Goal: Task Accomplishment & Management: Complete application form

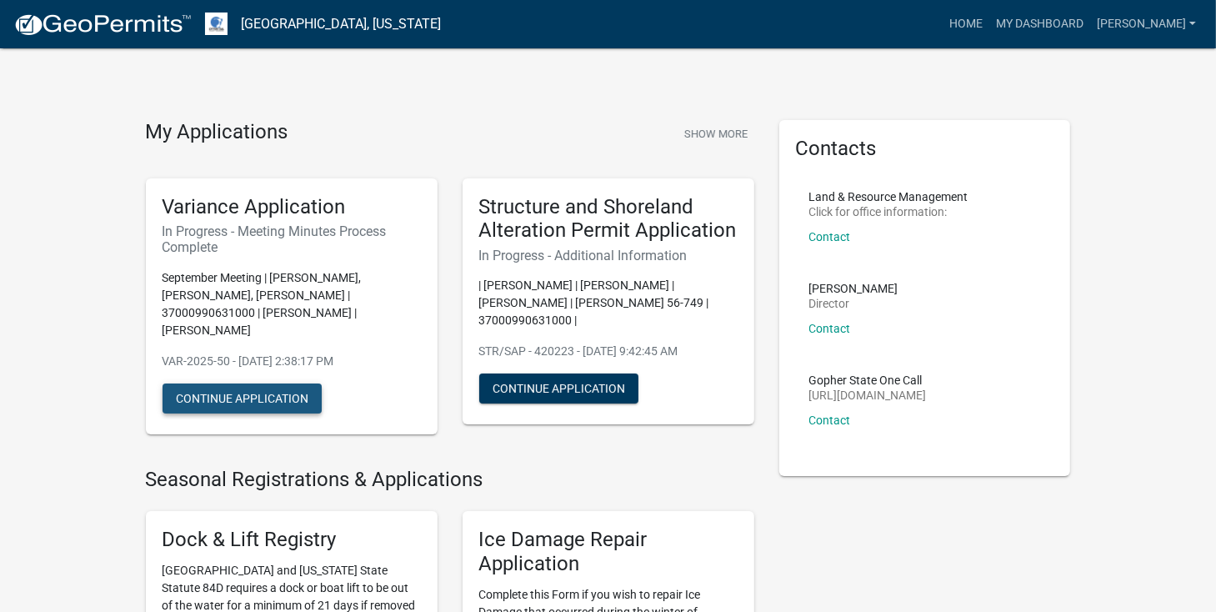
click at [265, 383] on button "Continue Application" at bounding box center [241, 398] width 159 height 30
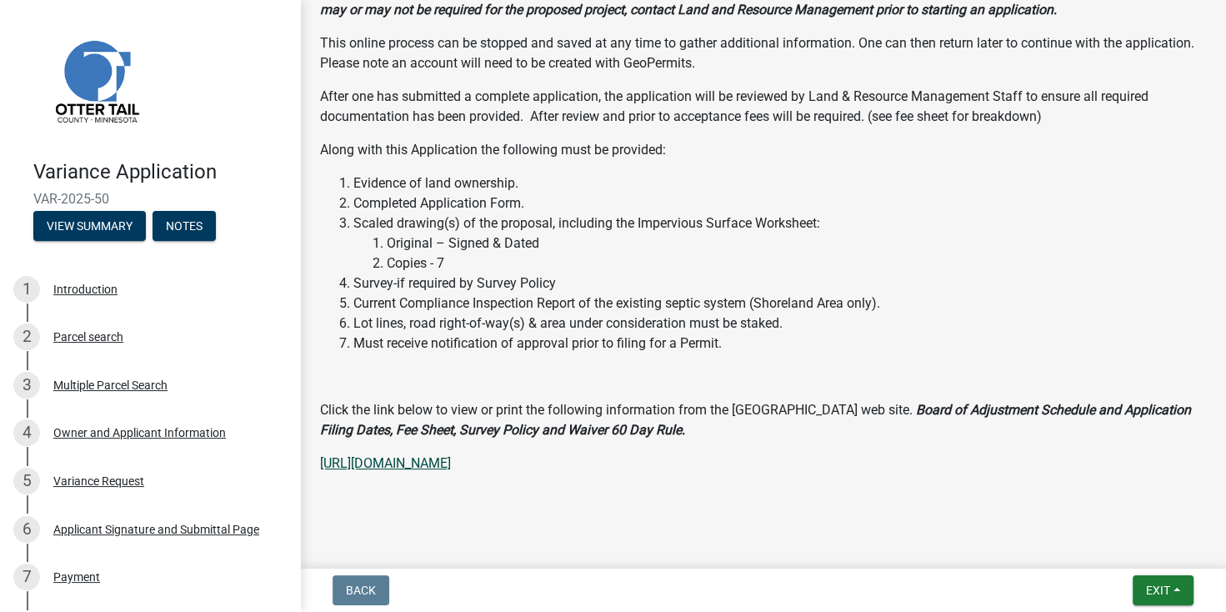
scroll to position [440, 0]
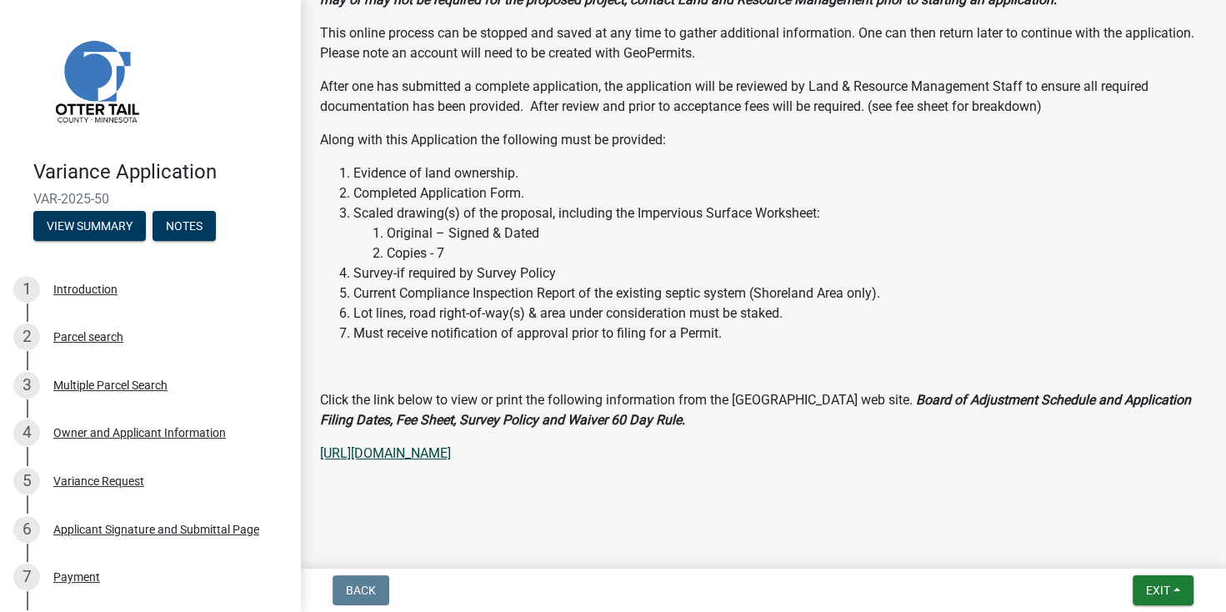
click at [451, 456] on link "[URL][DOMAIN_NAME]" at bounding box center [385, 453] width 131 height 16
click at [1161, 592] on span "Exit" at bounding box center [1158, 589] width 24 height 13
click at [1032, 592] on div "Back Exit Save Save & Exit" at bounding box center [762, 590] width 899 height 30
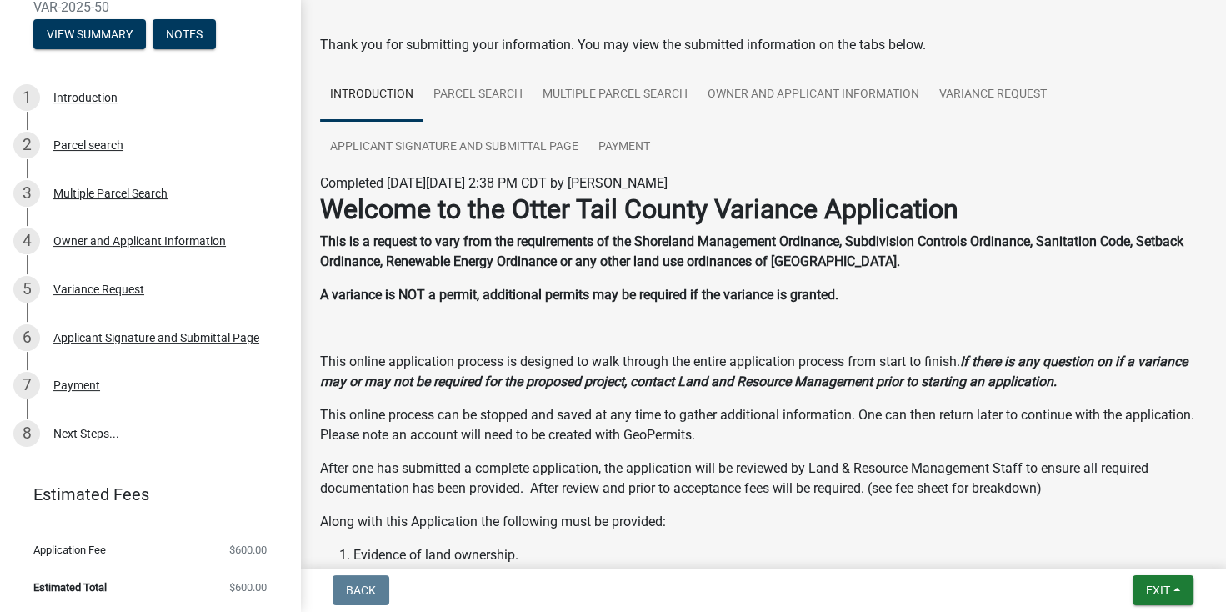
scroll to position [0, 0]
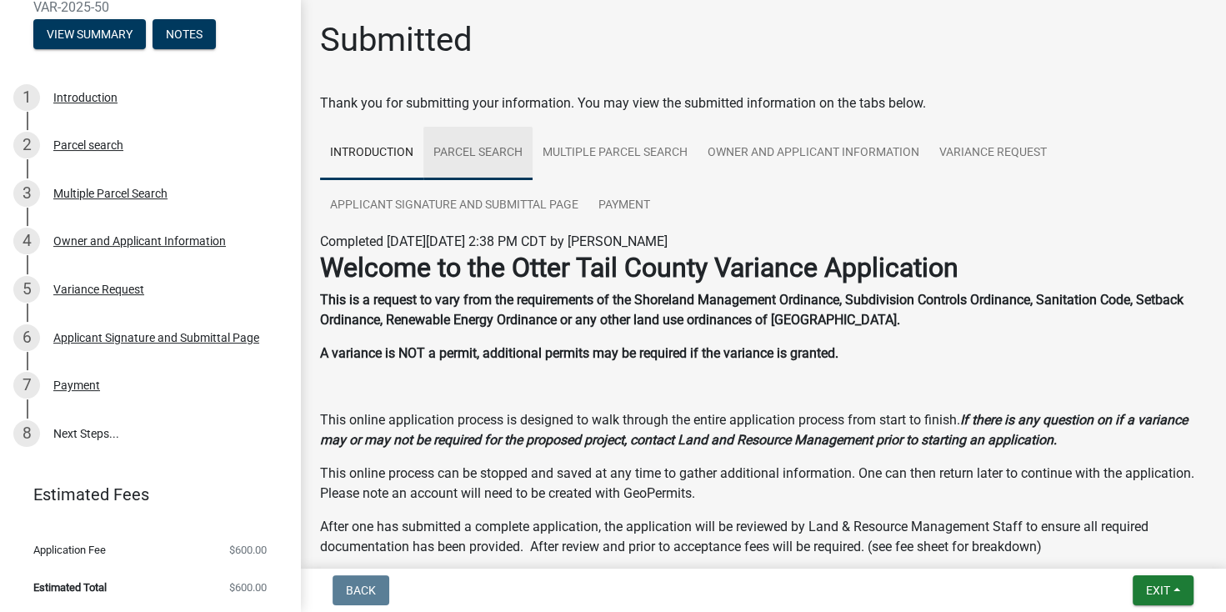
click at [502, 148] on link "Parcel search" at bounding box center [477, 153] width 109 height 53
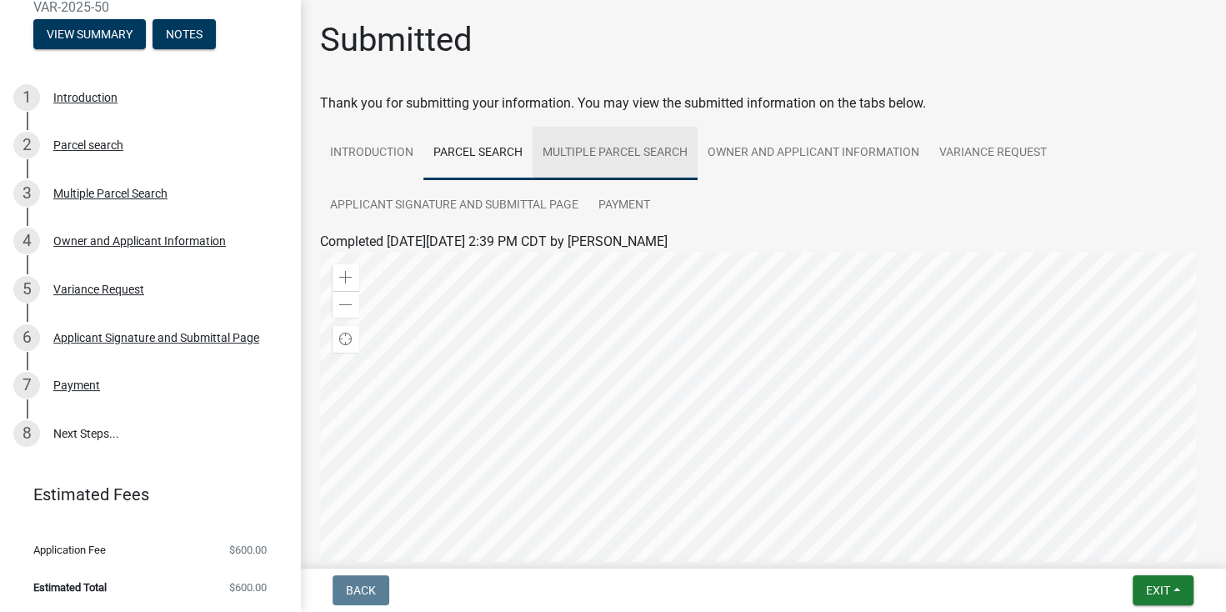
click at [647, 155] on link "Multiple Parcel Search" at bounding box center [614, 153] width 165 height 53
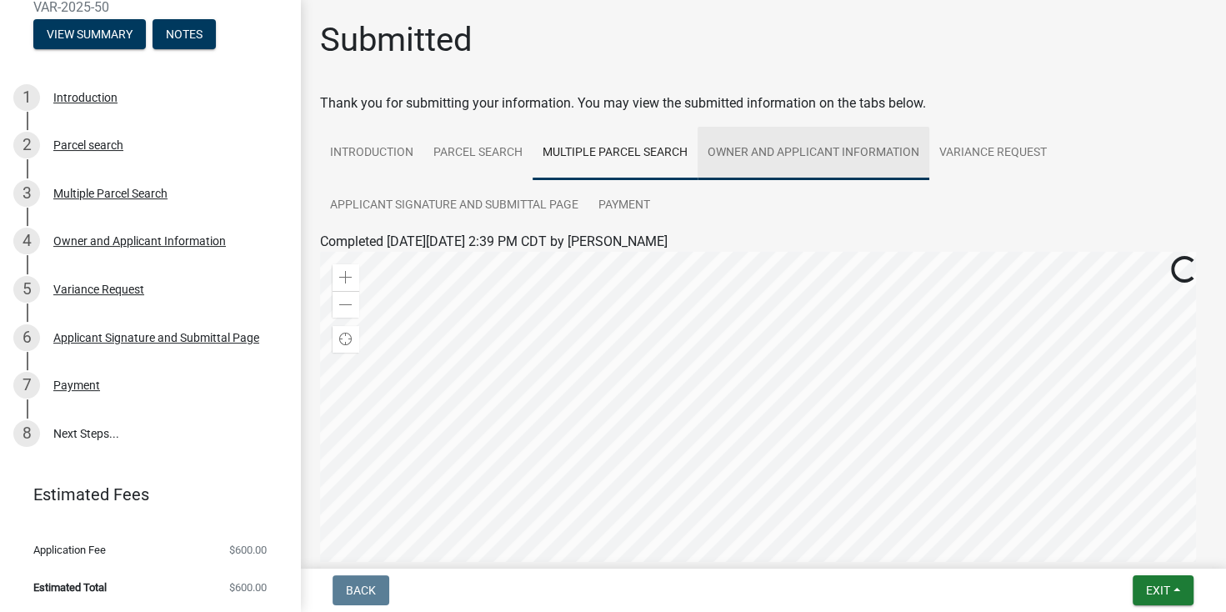
click at [739, 153] on link "Owner and Applicant Information" at bounding box center [813, 153] width 232 height 53
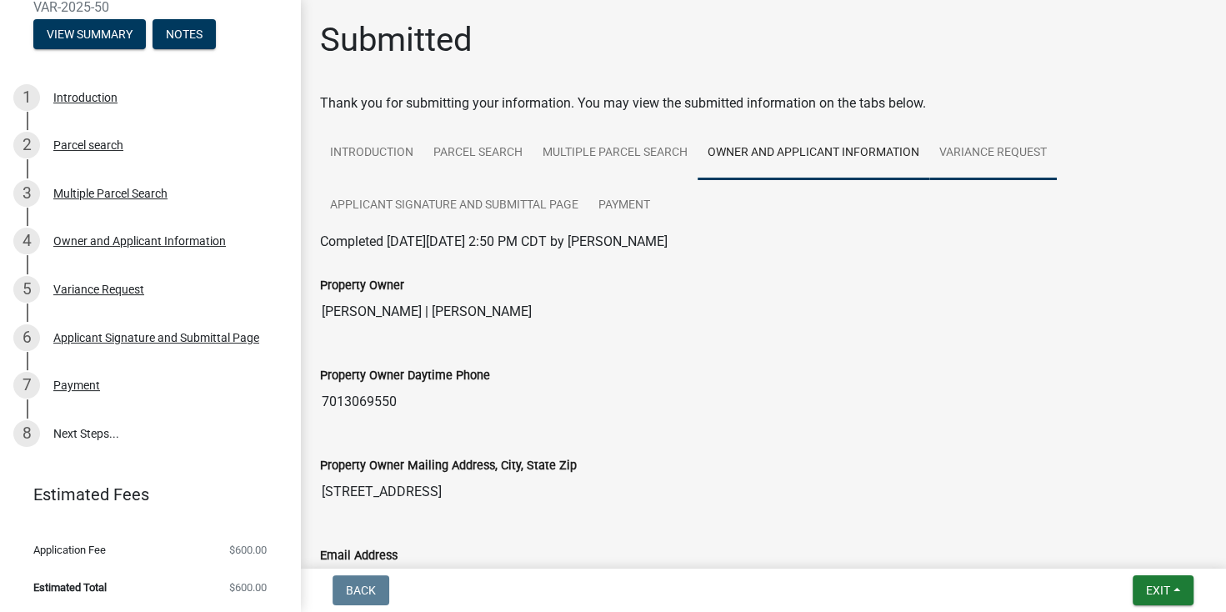
click at [991, 154] on link "Variance Request" at bounding box center [992, 153] width 127 height 53
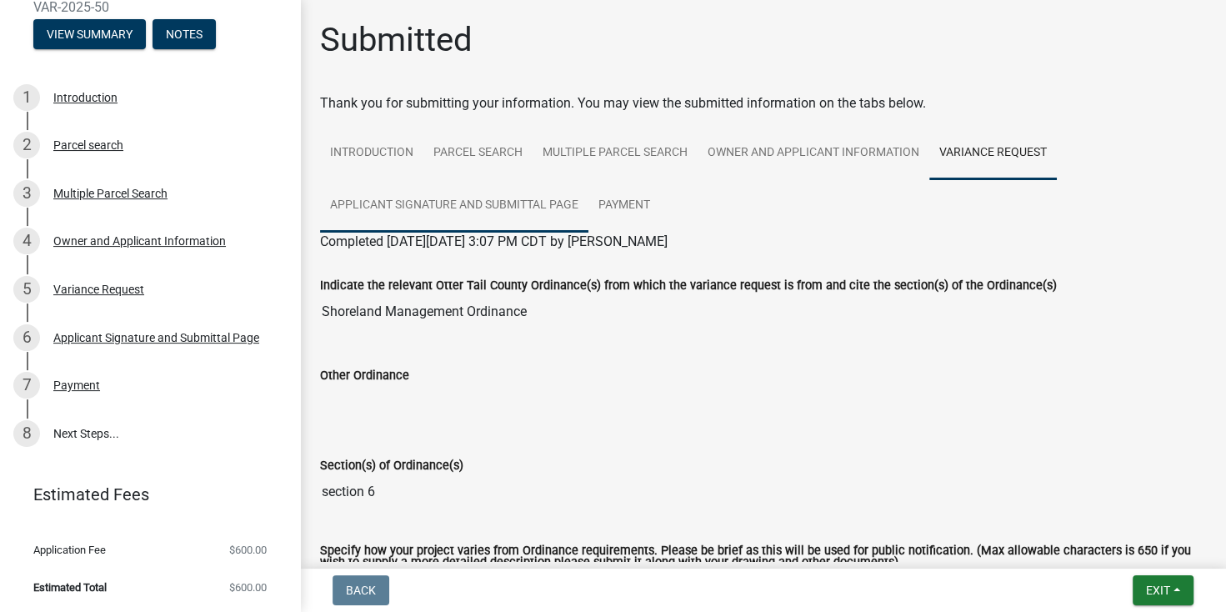
drag, startPoint x: 420, startPoint y: 211, endPoint x: 436, endPoint y: 211, distance: 15.8
click at [422, 211] on link "Applicant Signature and Submittal Page" at bounding box center [454, 205] width 268 height 53
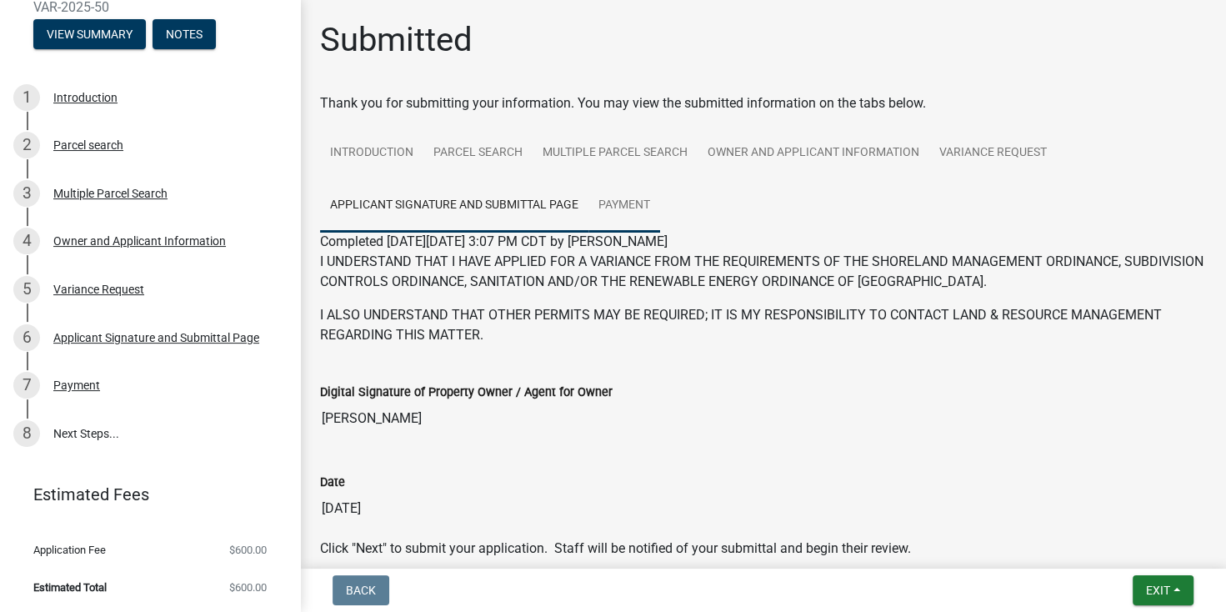
click at [632, 215] on link "Payment" at bounding box center [624, 205] width 72 height 53
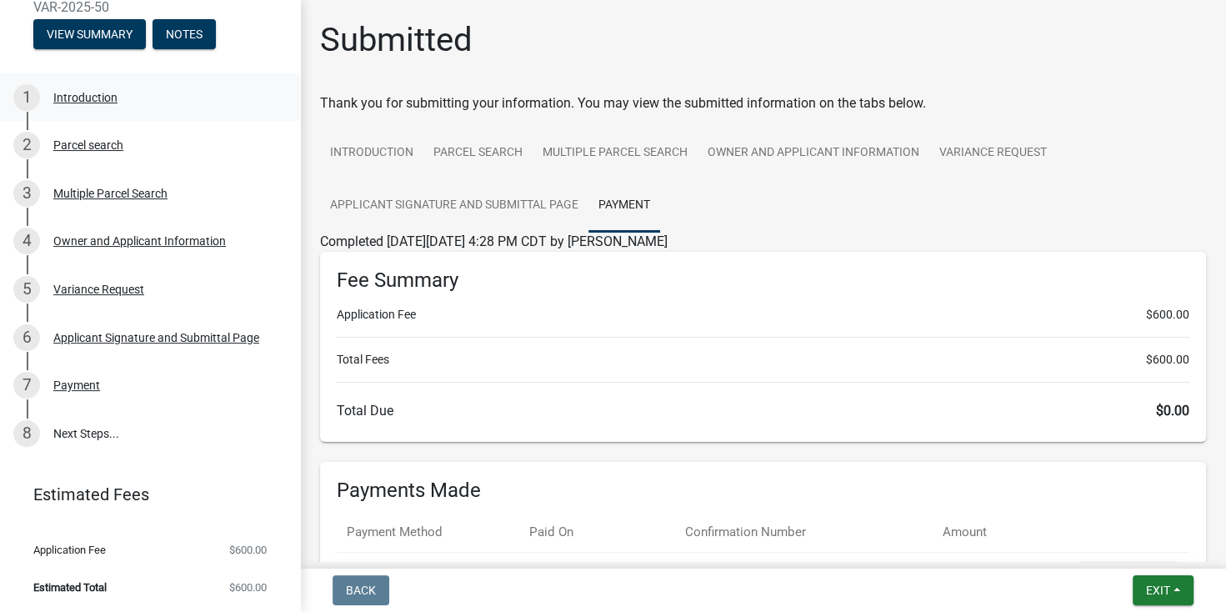
click at [86, 92] on div "Introduction" at bounding box center [85, 98] width 64 height 12
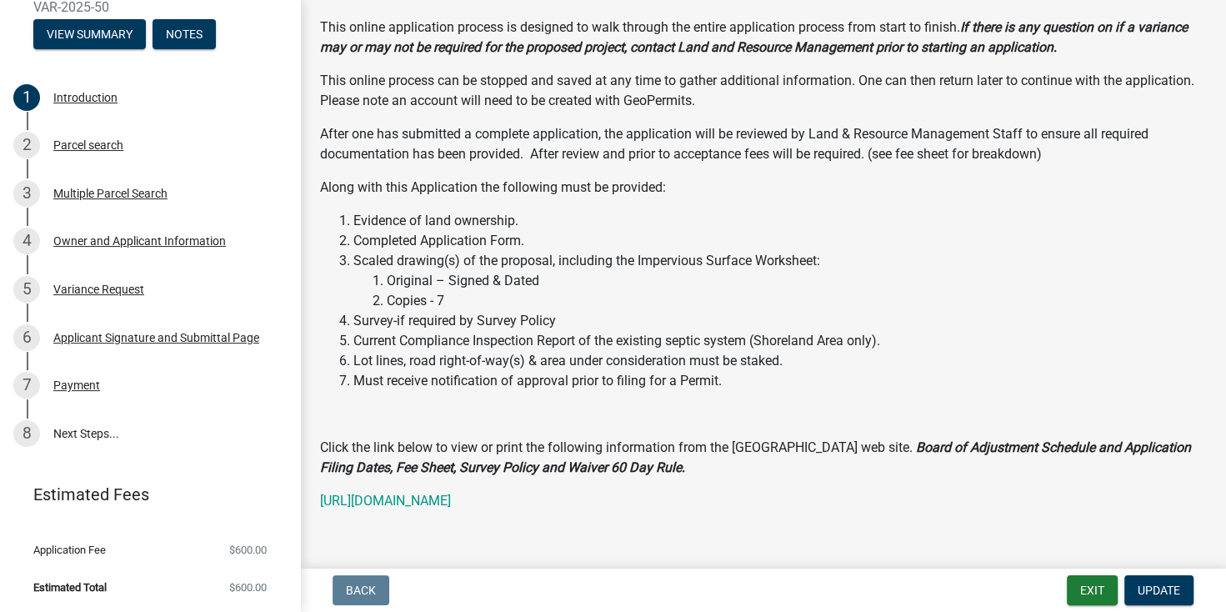
scroll to position [262, 0]
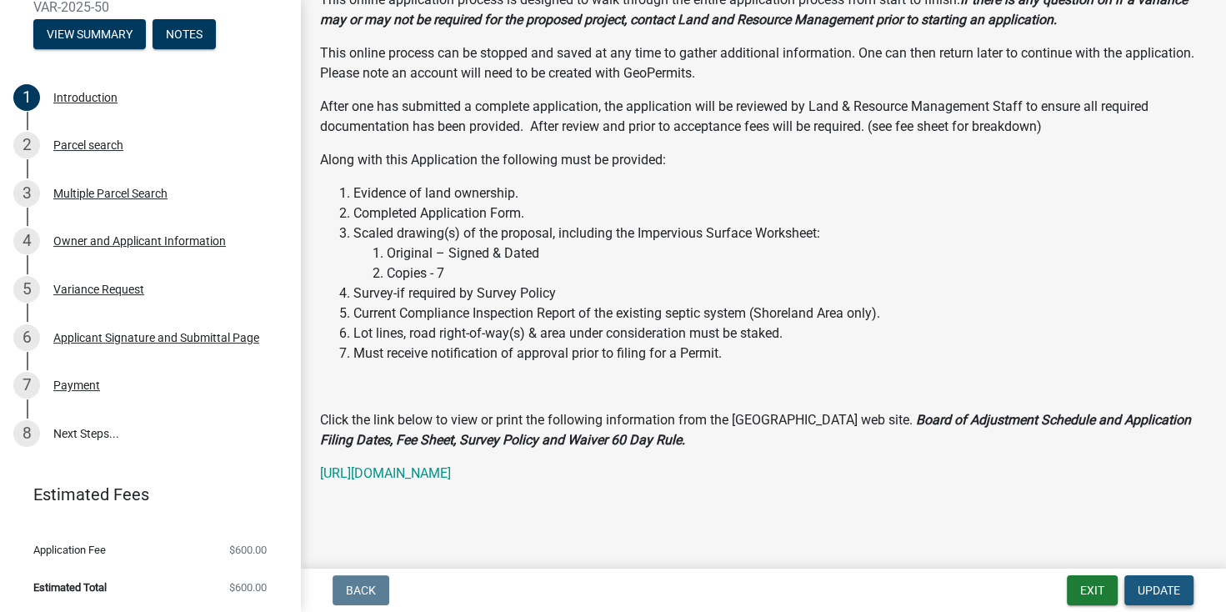
click at [1157, 588] on span "Update" at bounding box center [1158, 589] width 42 height 13
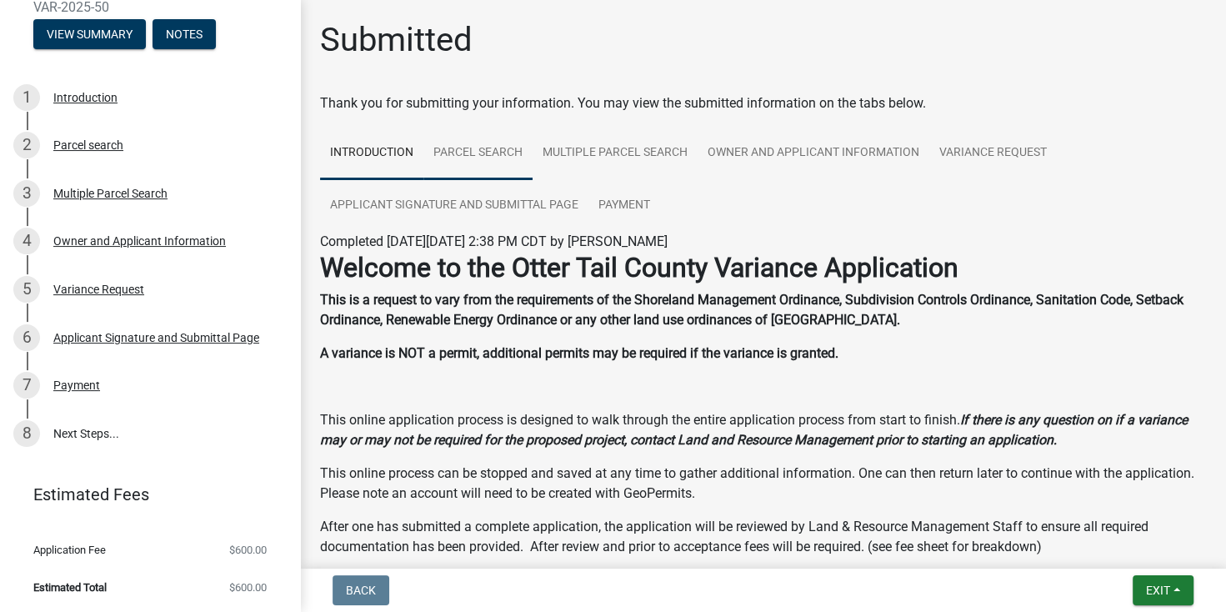
click at [474, 154] on link "Parcel search" at bounding box center [477, 153] width 109 height 53
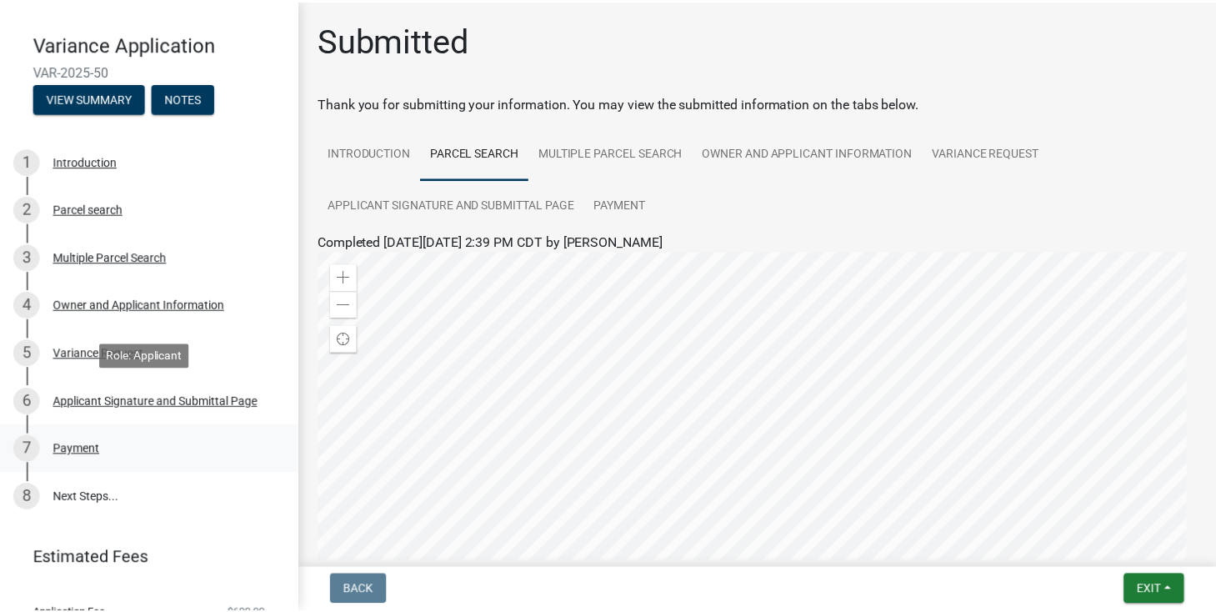
scroll to position [192, 0]
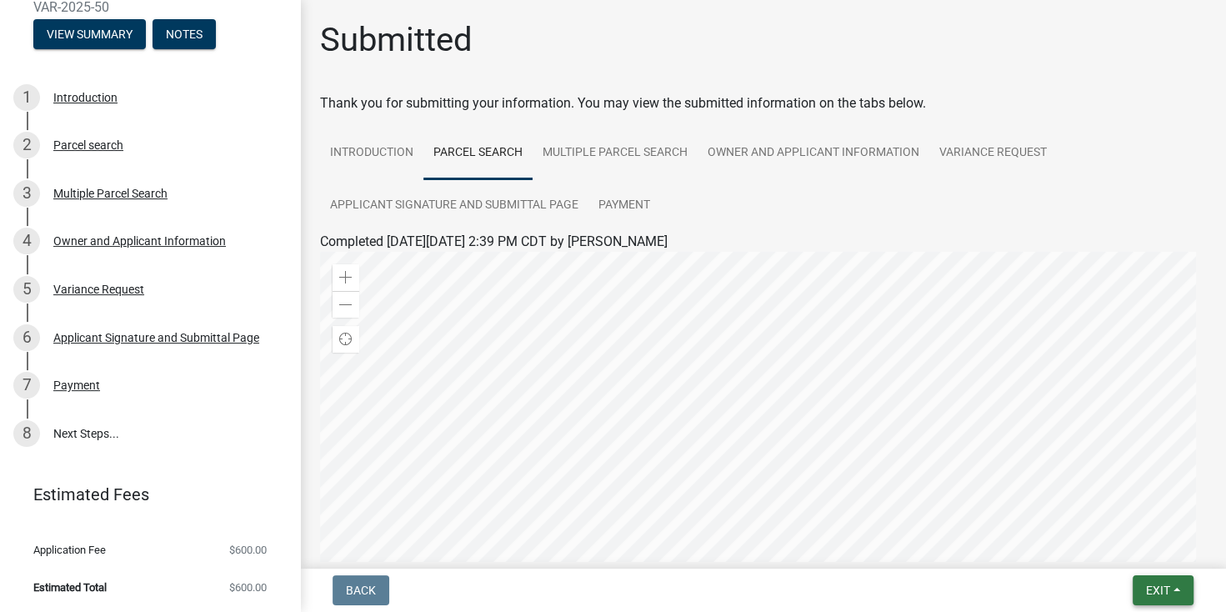
click at [1169, 585] on span "Exit" at bounding box center [1158, 589] width 24 height 13
click at [1108, 548] on button "Save & Exit" at bounding box center [1126, 547] width 133 height 40
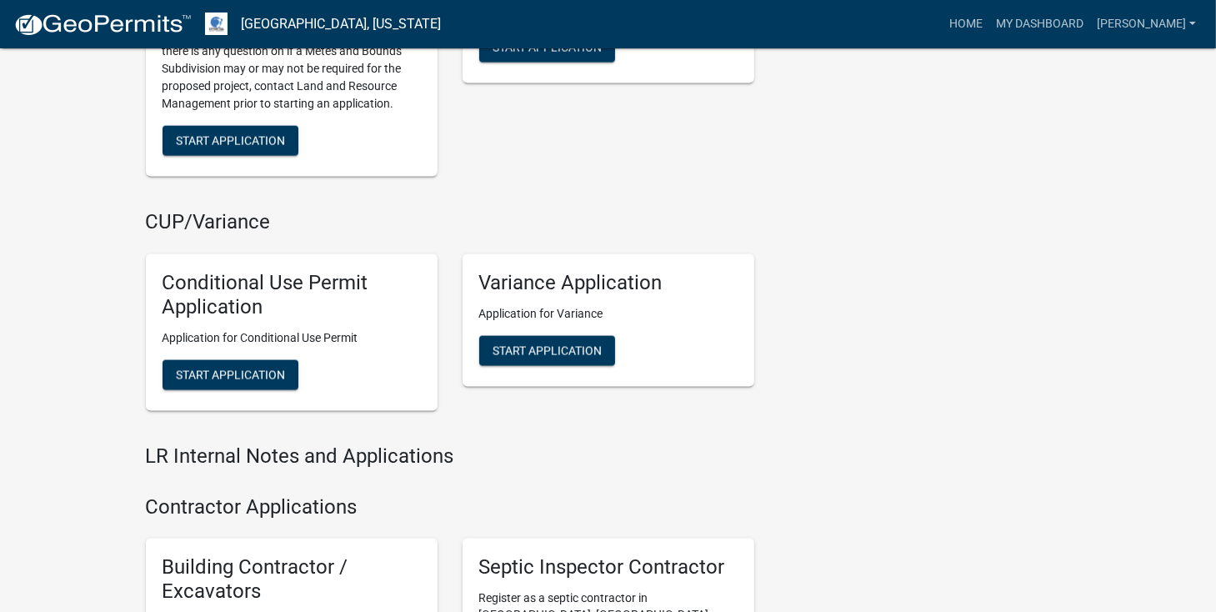
scroll to position [2051, 0]
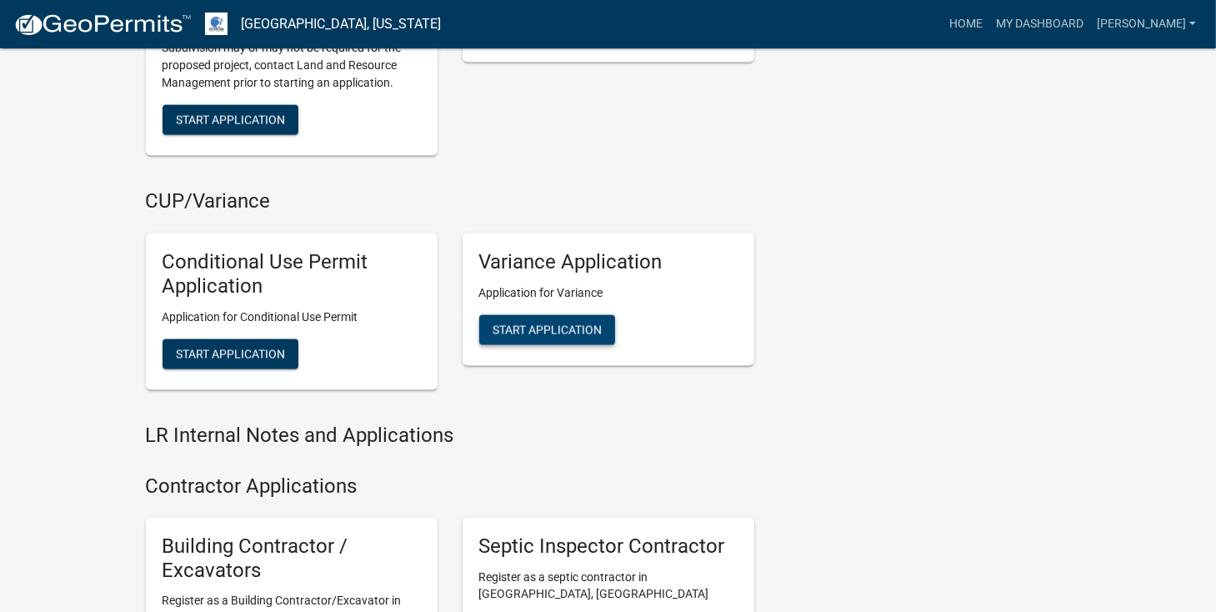
click at [533, 323] on span "Start Application" at bounding box center [546, 329] width 109 height 13
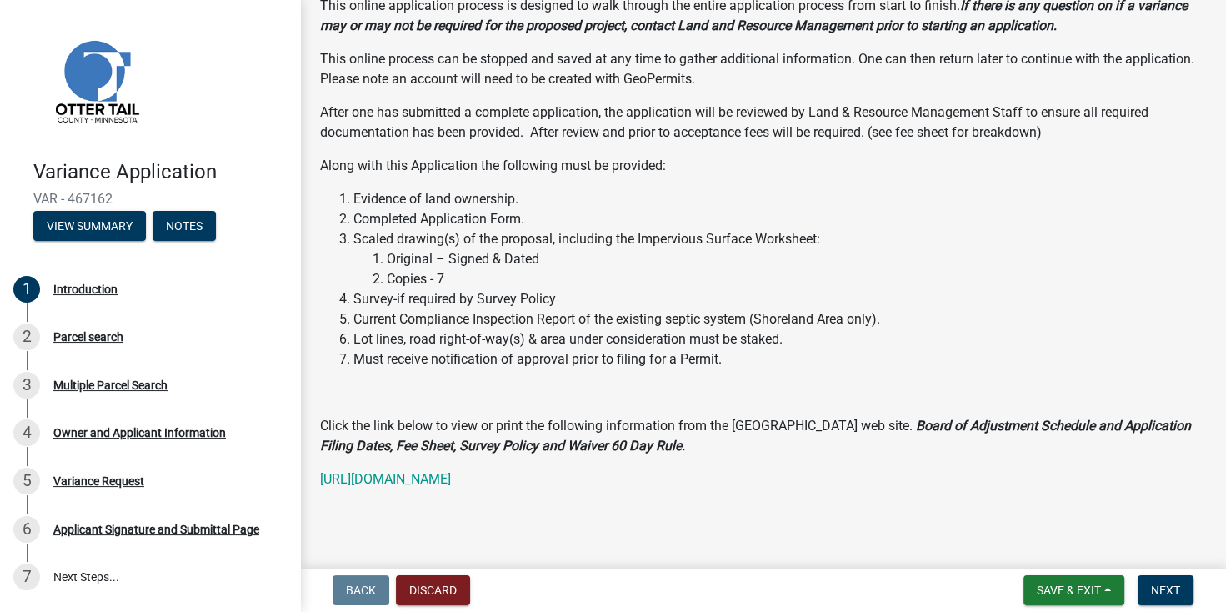
scroll to position [262, 0]
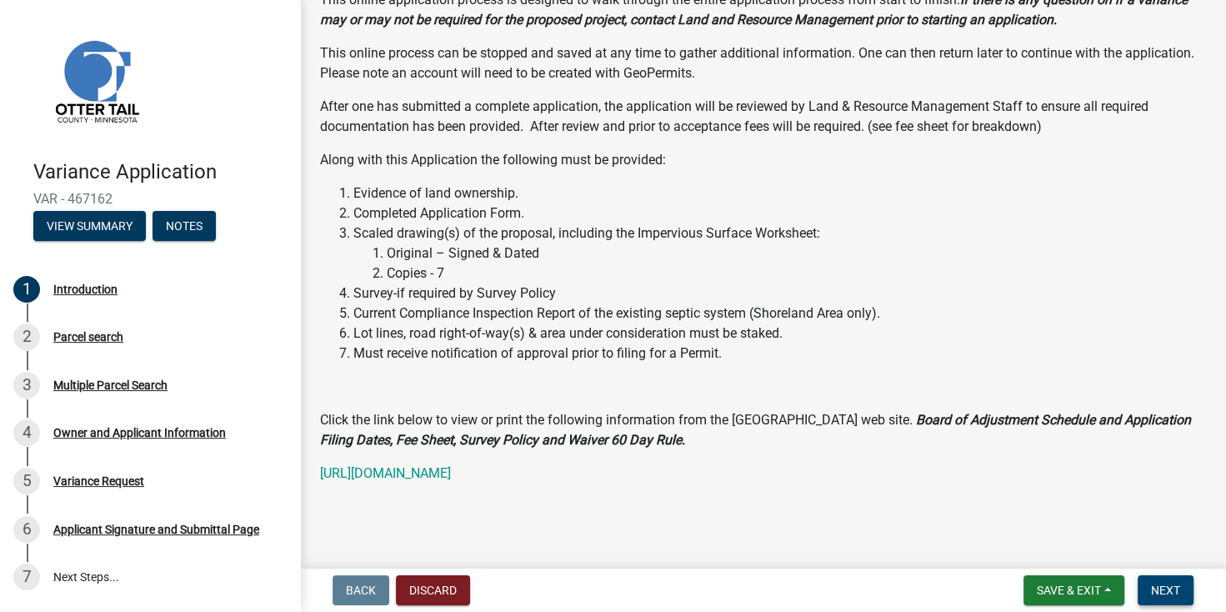
click at [1173, 594] on span "Next" at bounding box center [1165, 589] width 29 height 13
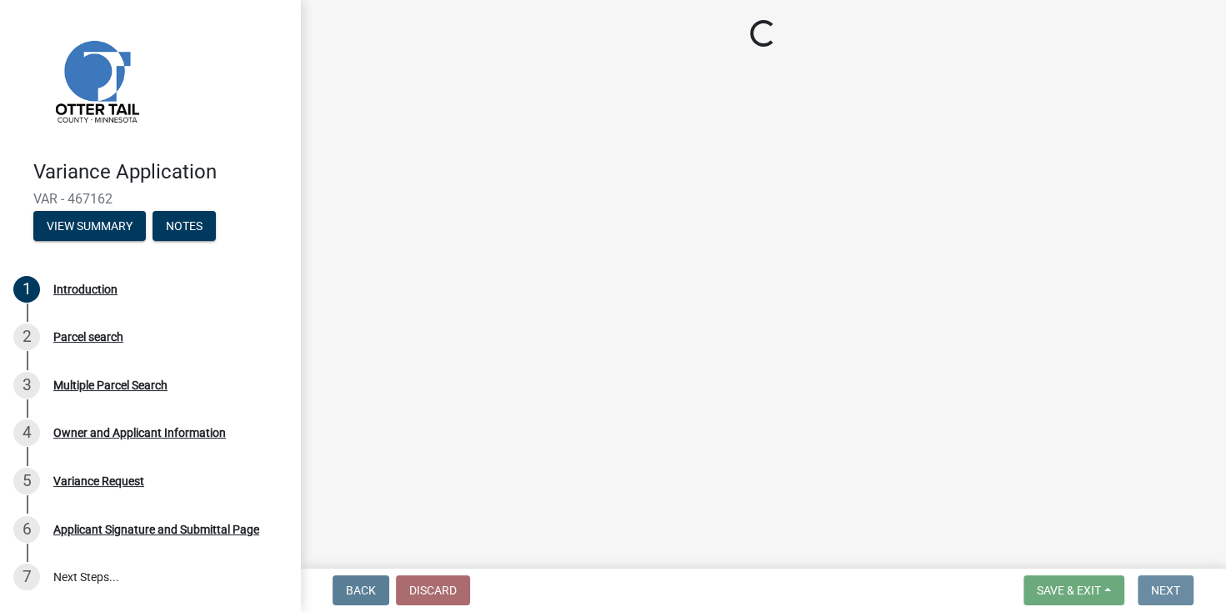
scroll to position [0, 0]
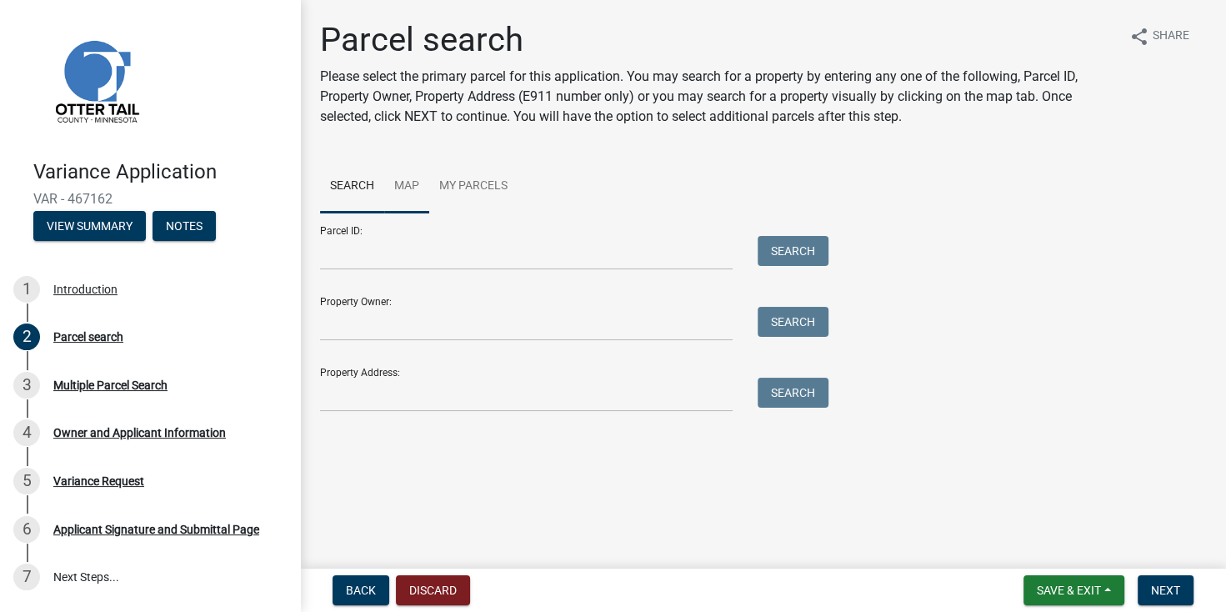
click at [405, 181] on link "Map" at bounding box center [406, 186] width 45 height 53
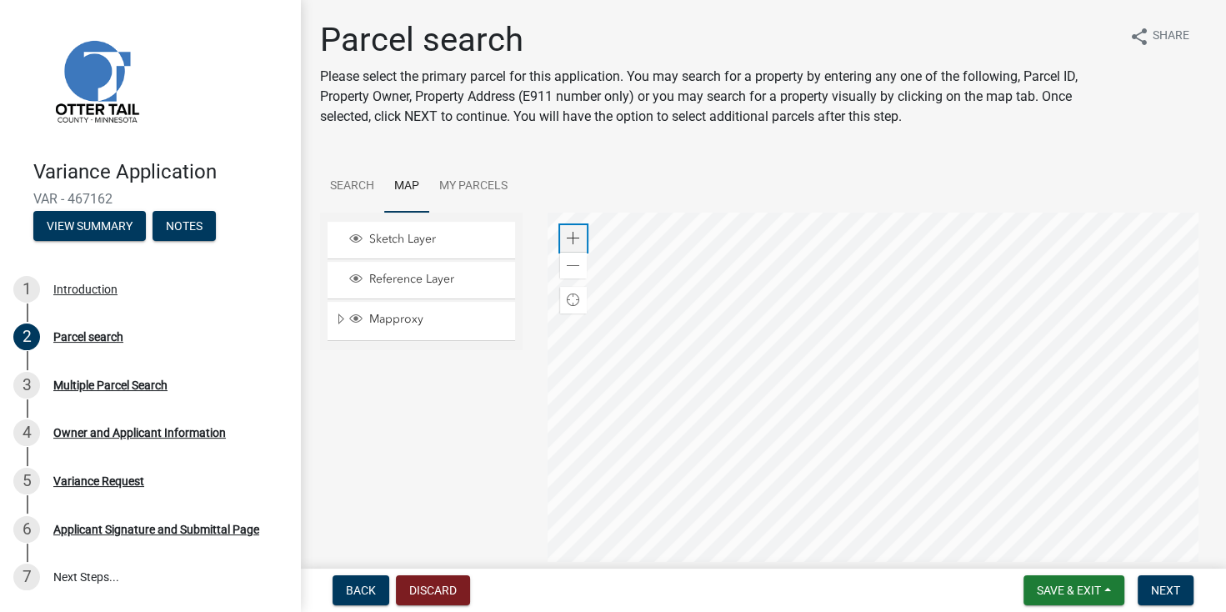
click at [567, 233] on span at bounding box center [573, 238] width 13 height 13
click at [1141, 611] on div at bounding box center [876, 420] width 658 height 417
click at [1163, 611] on div at bounding box center [876, 420] width 658 height 417
click at [822, 442] on div at bounding box center [876, 420] width 658 height 417
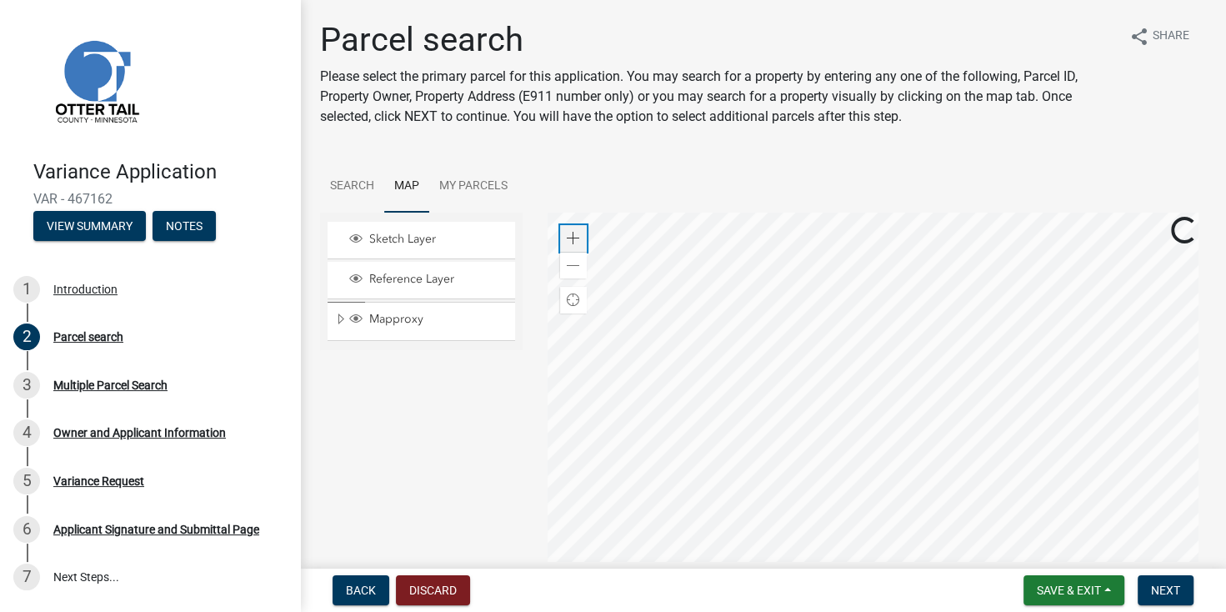
click at [570, 242] on span at bounding box center [573, 238] width 13 height 13
click at [750, 362] on div at bounding box center [876, 420] width 658 height 417
click at [552, 240] on div at bounding box center [876, 420] width 658 height 417
click at [577, 237] on span at bounding box center [573, 238] width 13 height 13
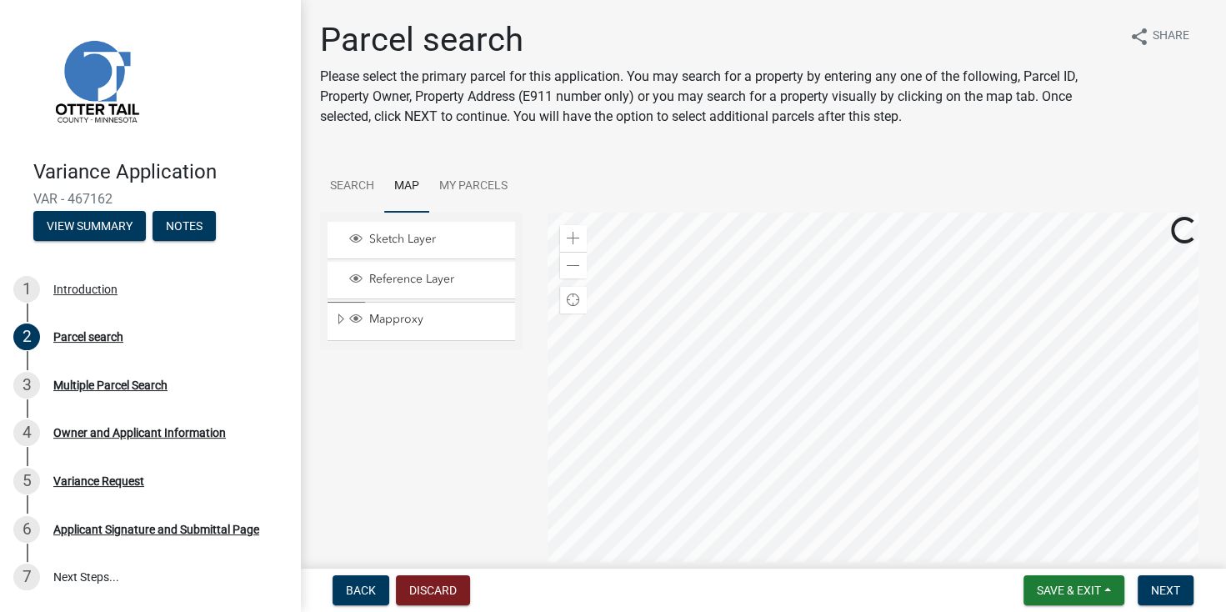
click at [802, 432] on div at bounding box center [876, 420] width 658 height 417
click at [569, 237] on span at bounding box center [573, 238] width 13 height 13
click at [763, 432] on div at bounding box center [876, 420] width 658 height 417
click at [837, 447] on div at bounding box center [876, 420] width 658 height 417
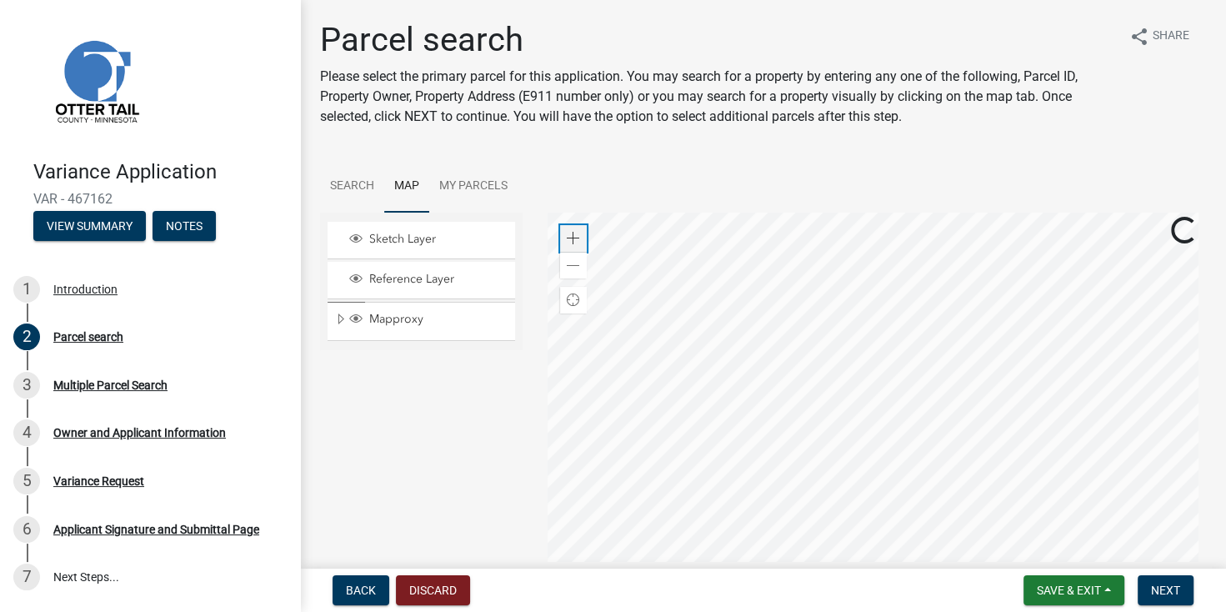
click at [577, 237] on div "Zoom in" at bounding box center [573, 238] width 27 height 27
click at [571, 239] on span at bounding box center [573, 238] width 13 height 13
click at [708, 302] on div at bounding box center [876, 420] width 658 height 417
click at [696, 299] on div at bounding box center [876, 420] width 658 height 417
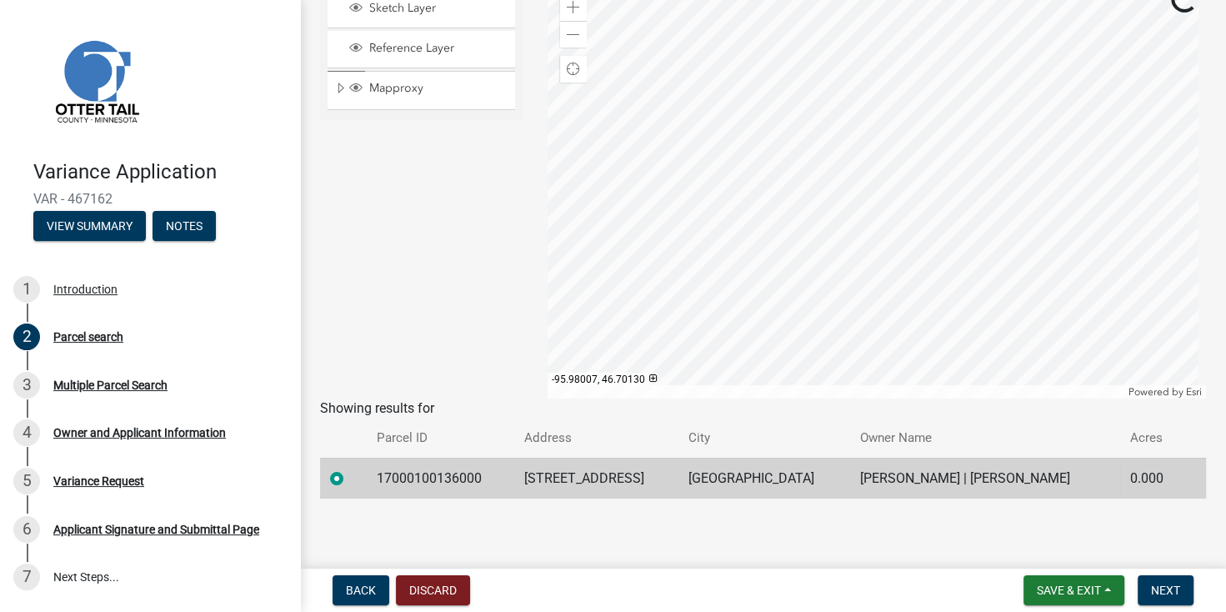
scroll to position [232, 0]
click at [1162, 590] on span "Next" at bounding box center [1165, 589] width 29 height 13
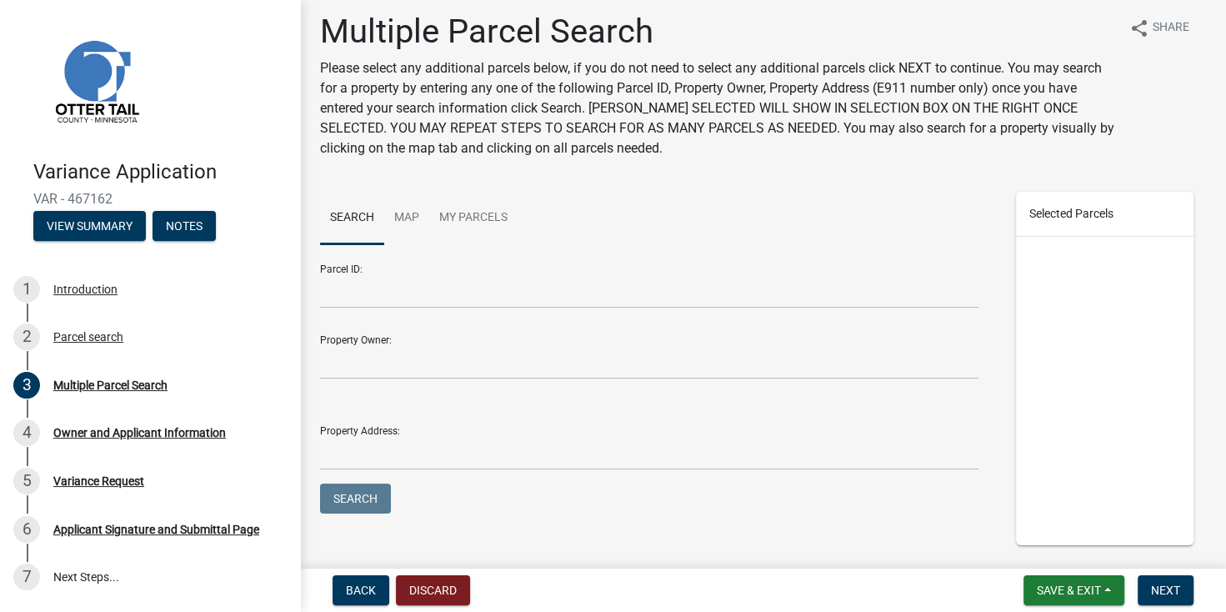
scroll to position [0, 0]
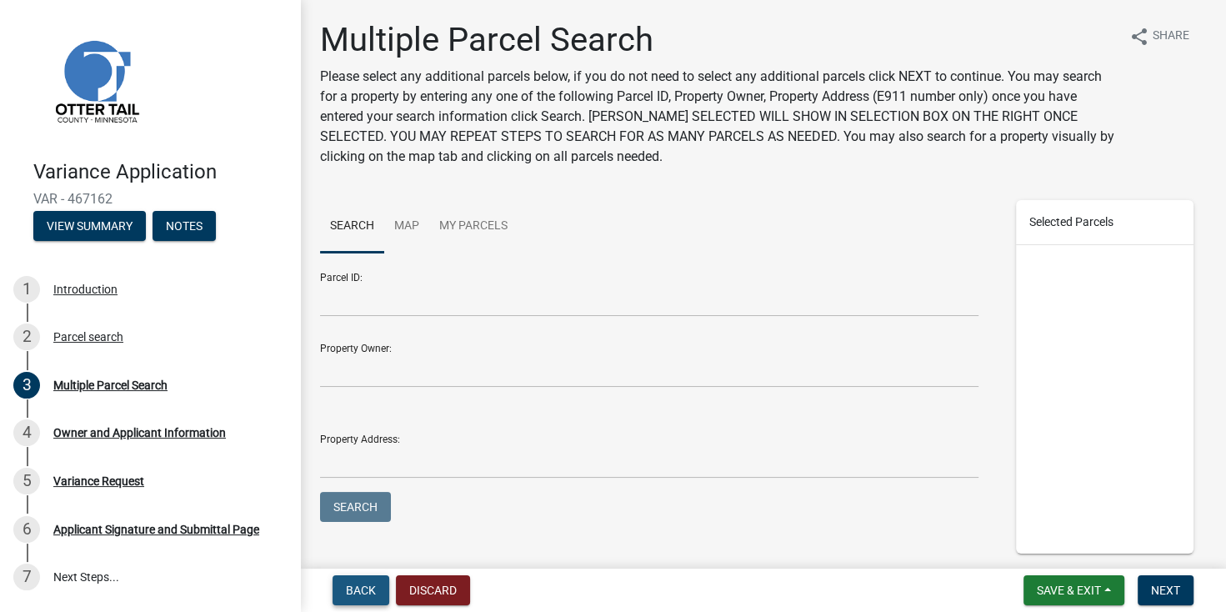
click at [363, 587] on span "Back" at bounding box center [361, 589] width 30 height 13
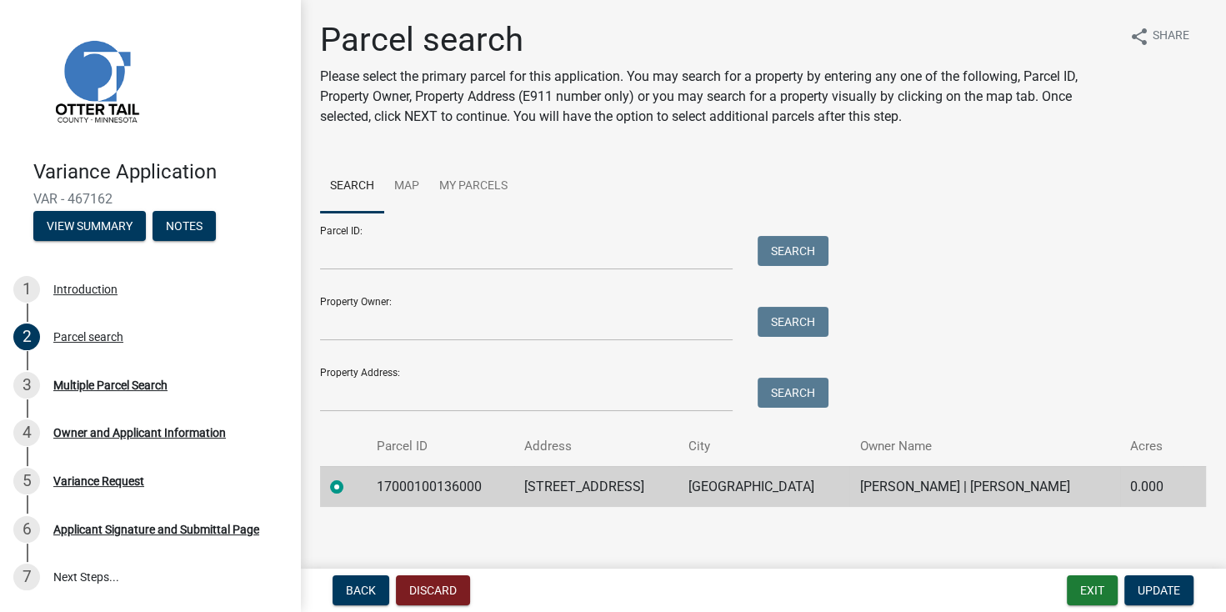
click at [649, 487] on td "[STREET_ADDRESS]" at bounding box center [596, 486] width 164 height 41
click at [350, 477] on label at bounding box center [350, 477] width 0 height 0
click at [350, 486] on input "radio" at bounding box center [355, 482] width 11 height 11
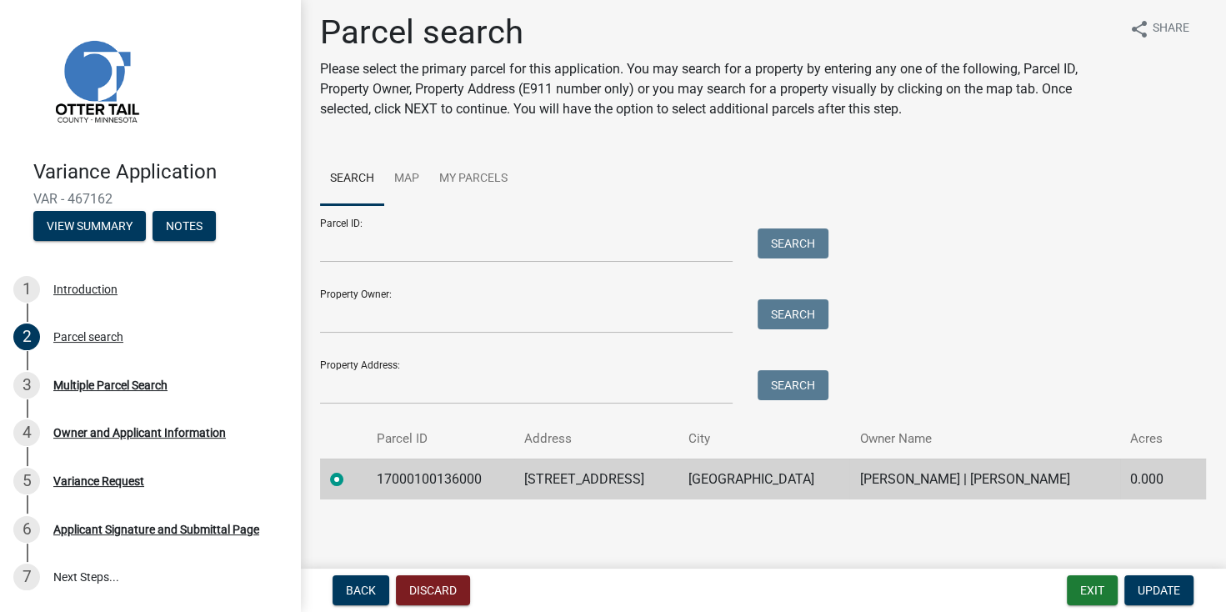
scroll to position [9, 0]
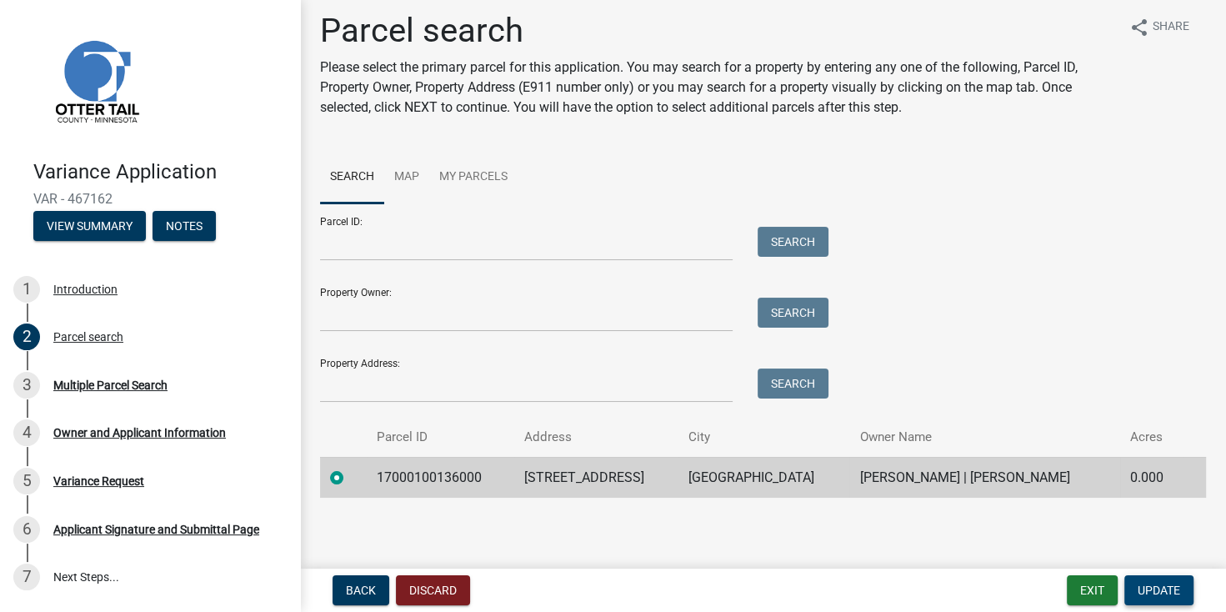
click at [1161, 592] on span "Update" at bounding box center [1158, 589] width 42 height 13
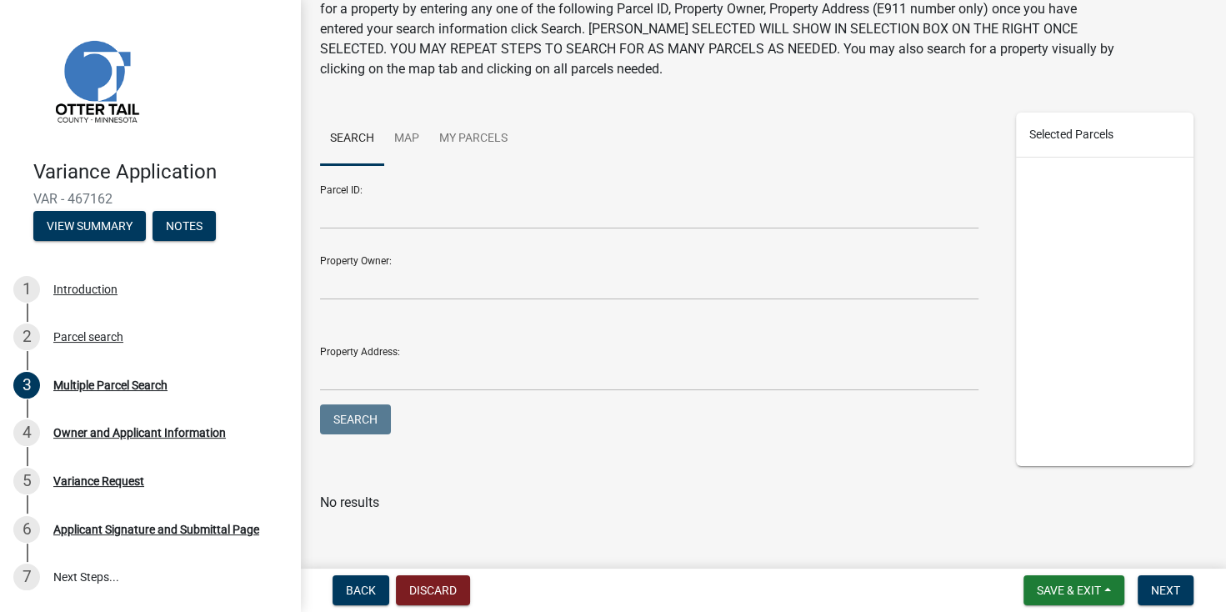
scroll to position [102, 0]
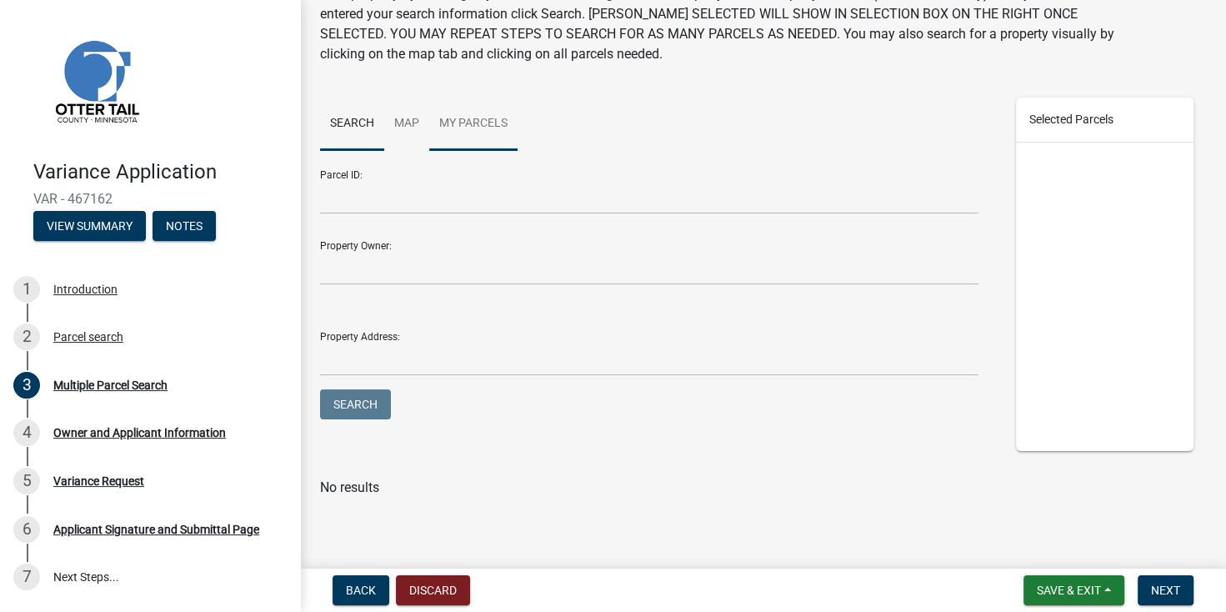
click at [472, 124] on link "My Parcels" at bounding box center [473, 123] width 88 height 53
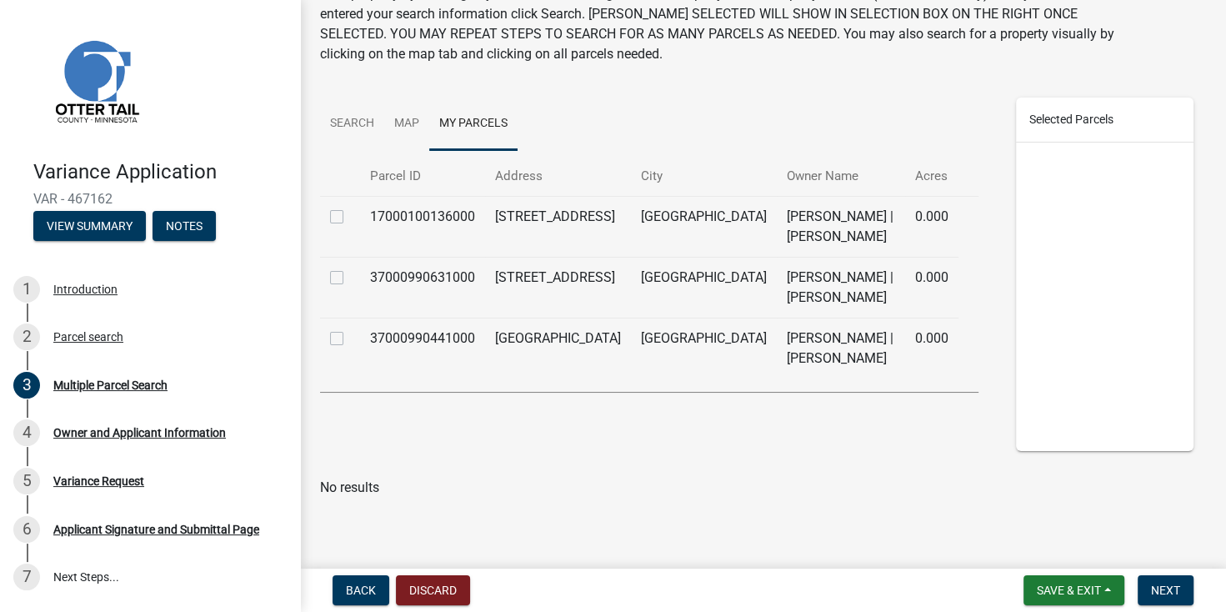
click at [350, 207] on label at bounding box center [350, 207] width 0 height 0
click at [350, 217] on input "checkbox" at bounding box center [355, 212] width 11 height 11
checkbox input "true"
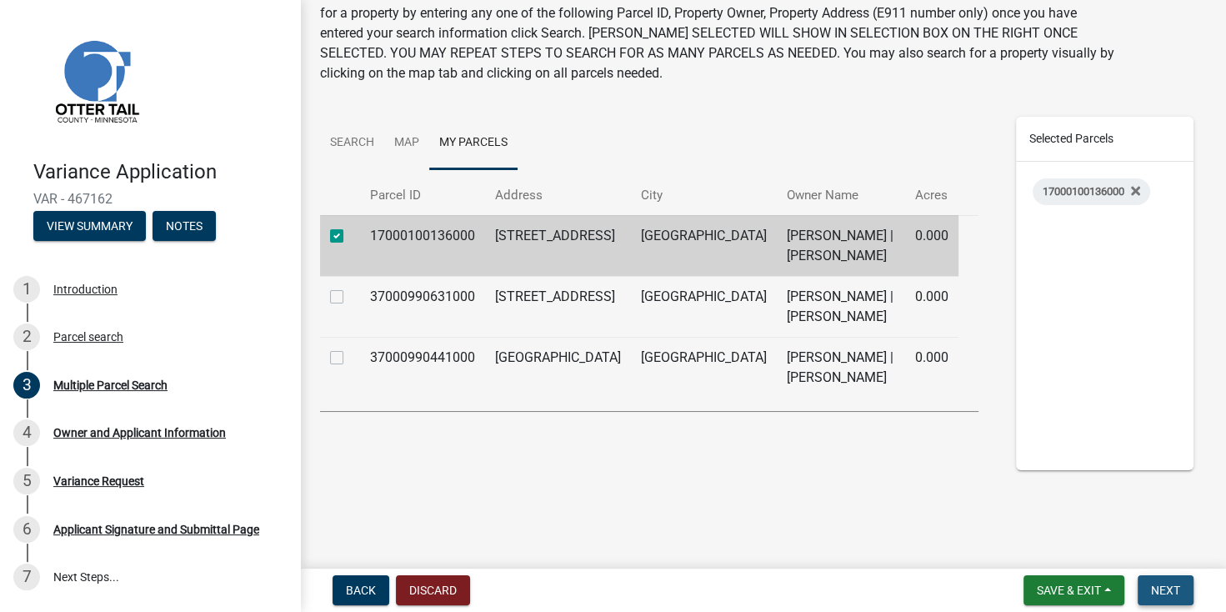
click at [1180, 592] on button "Next" at bounding box center [1165, 590] width 56 height 30
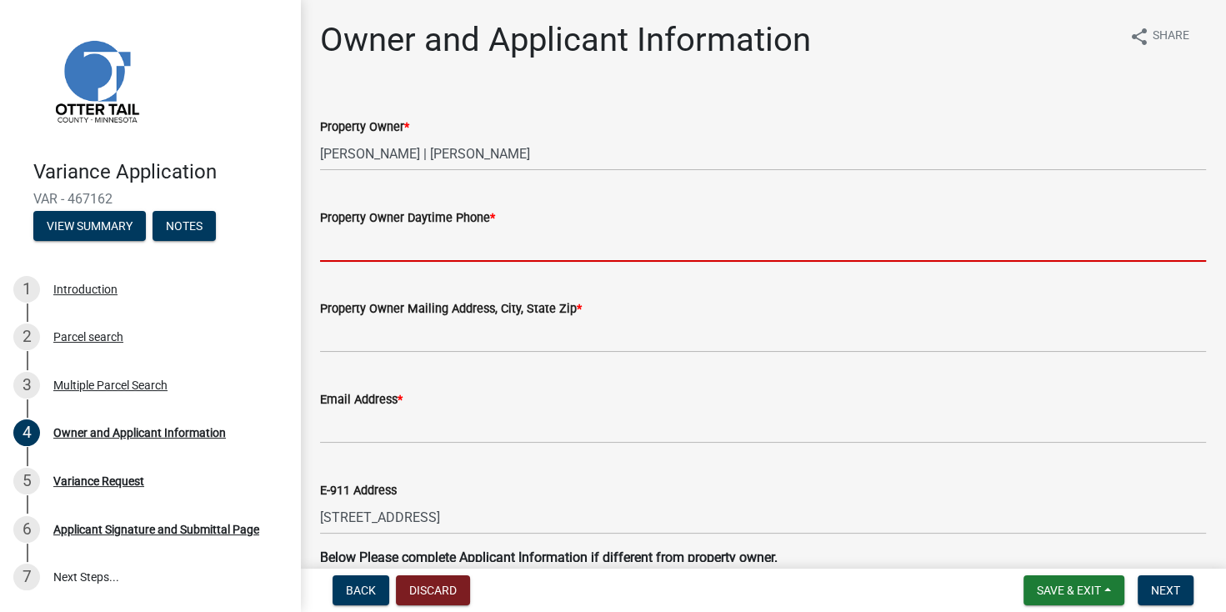
click at [430, 252] on input "Property Owner Daytime Phone *" at bounding box center [763, 244] width 886 height 34
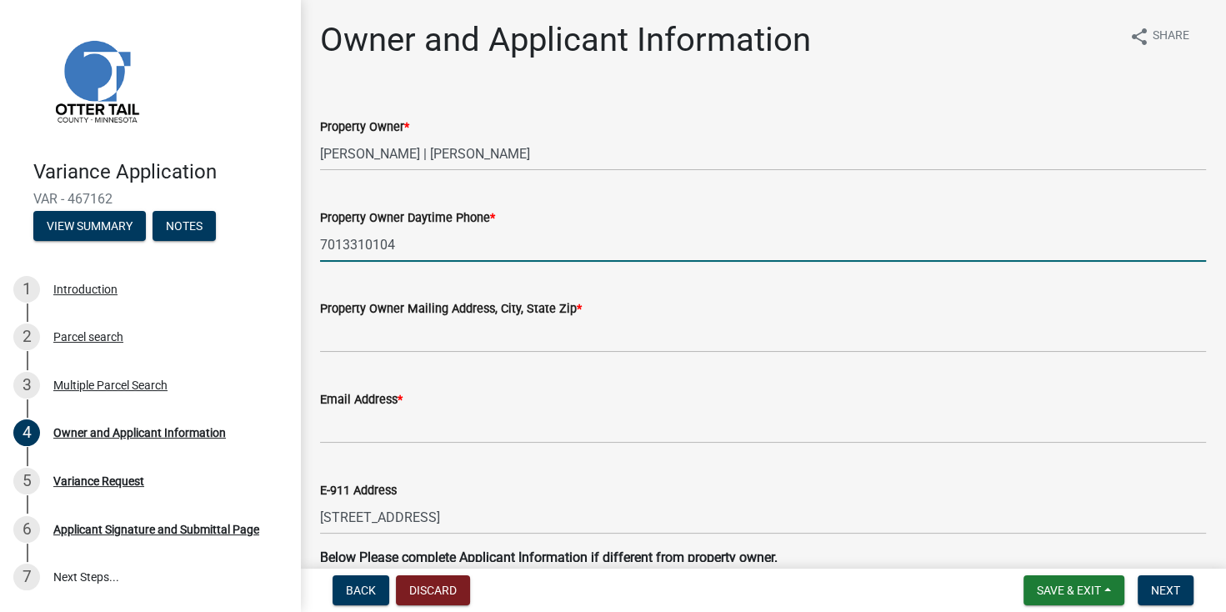
type input "7013310104"
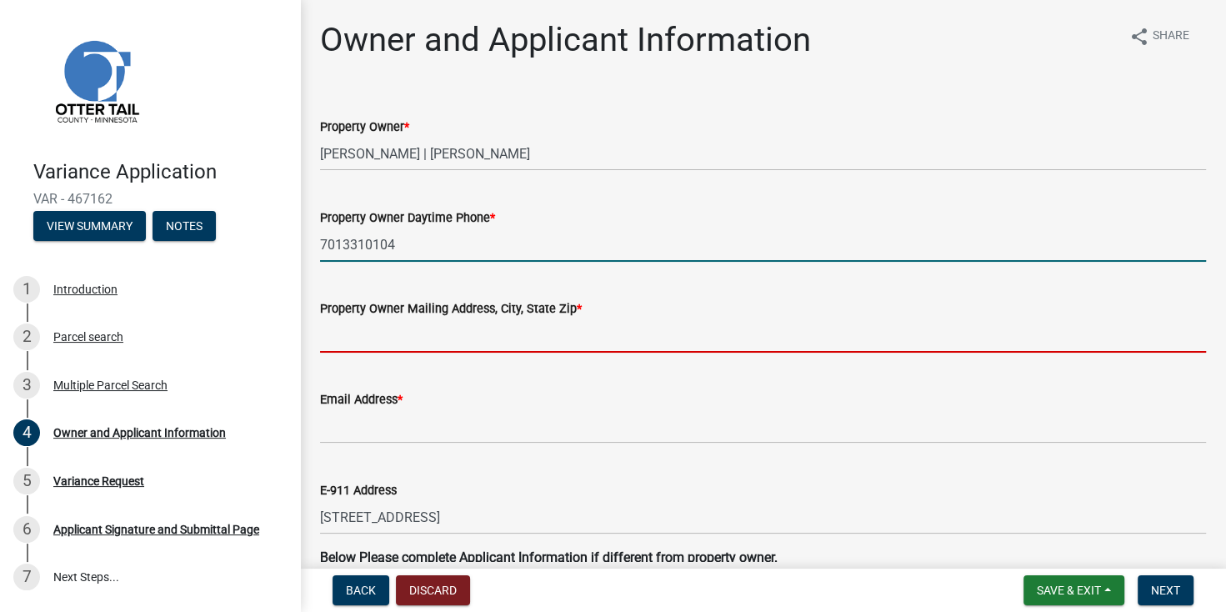
click at [439, 350] on input "Property Owner Mailing Address, City, State Zip *" at bounding box center [763, 335] width 886 height 34
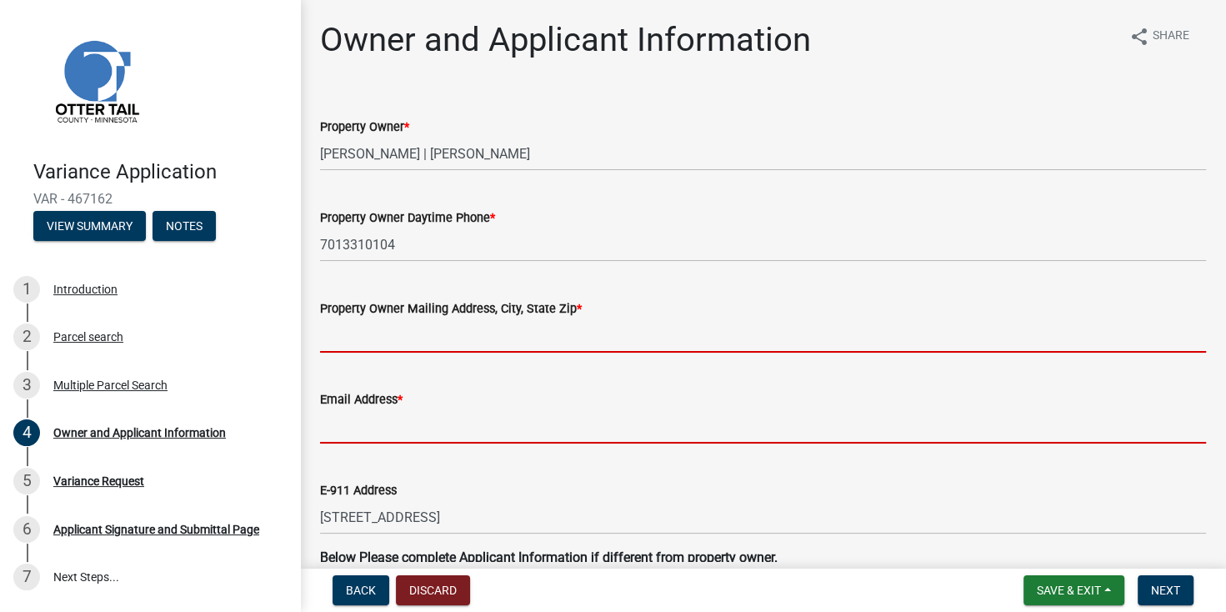
click at [712, 425] on form "Email Address *" at bounding box center [763, 416] width 886 height 54
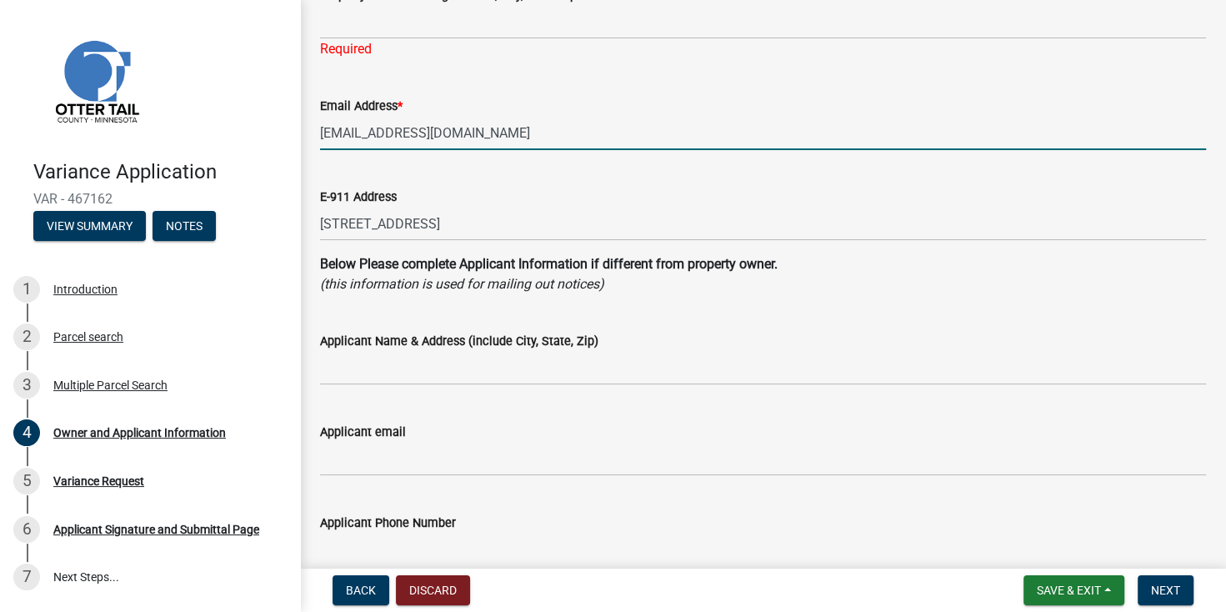
scroll to position [320, 0]
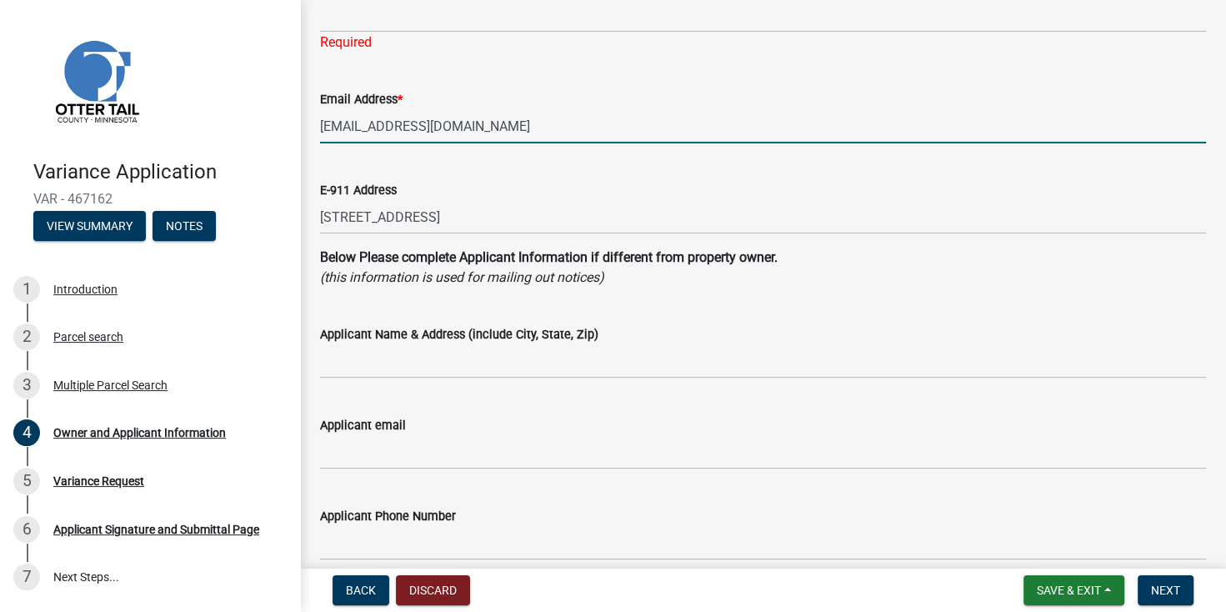
type input "[EMAIL_ADDRESS][DOMAIN_NAME]"
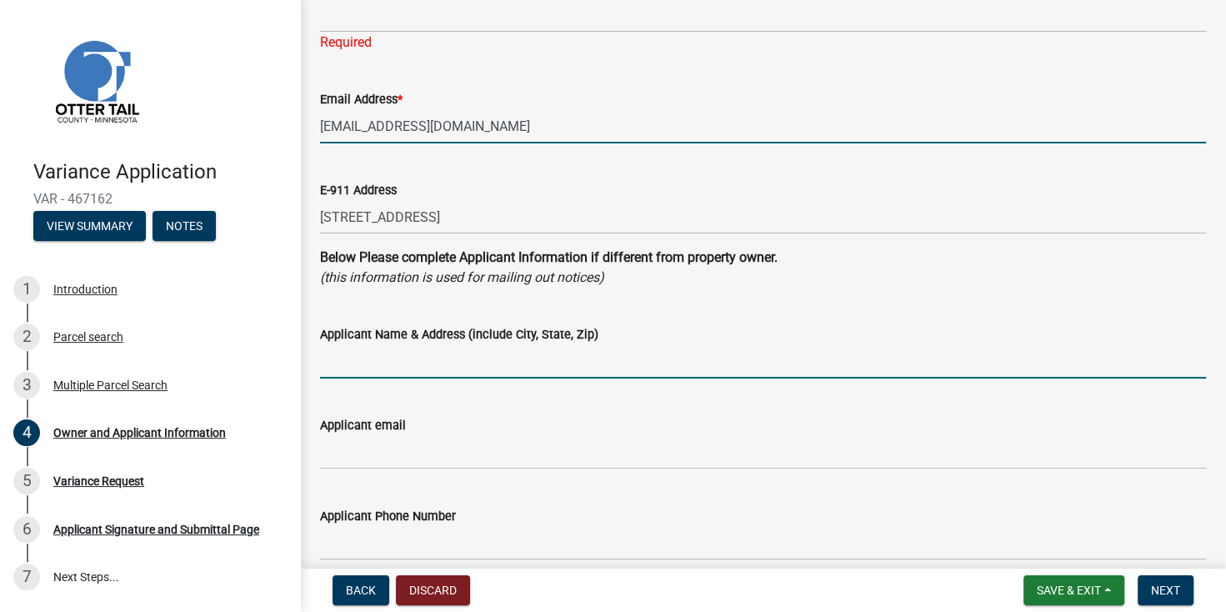
click at [361, 362] on input "Applicant Name & Address (include City, State, Zip)" at bounding box center [763, 361] width 886 height 34
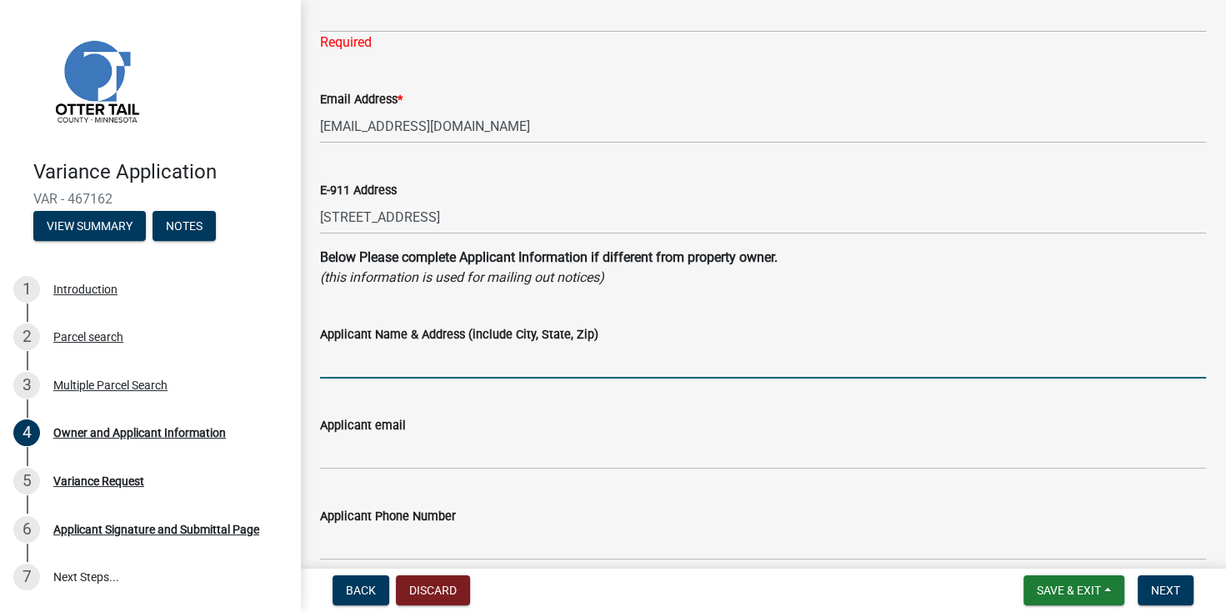
type input "[PERSON_NAME] [STREET_ADDRESS]"
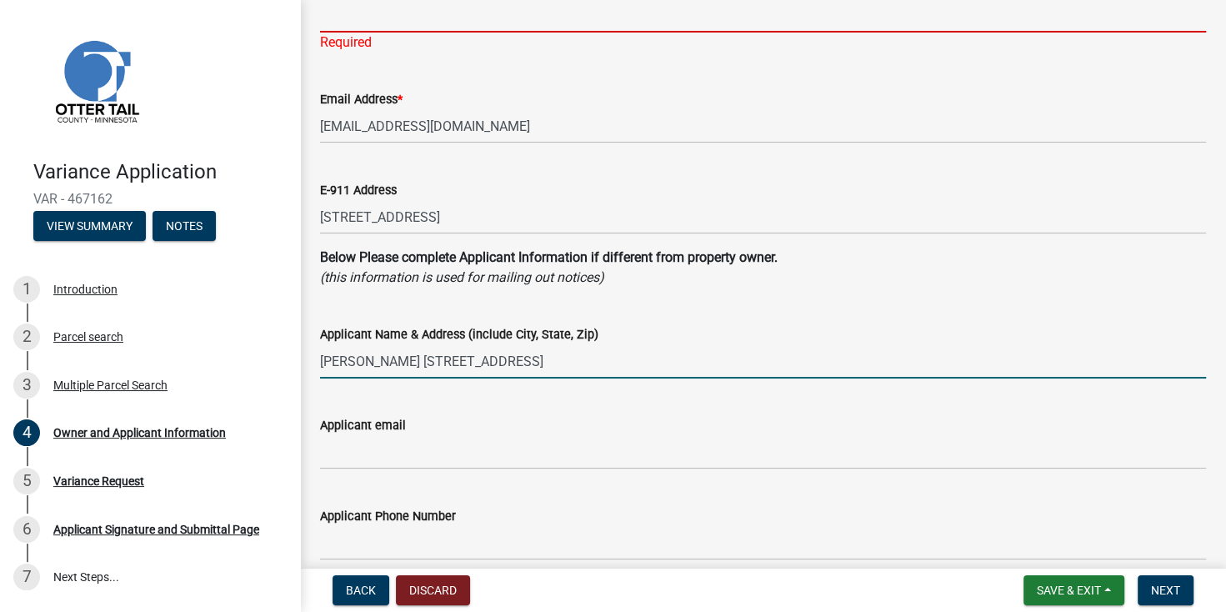
type input "[STREET_ADDRESS]"
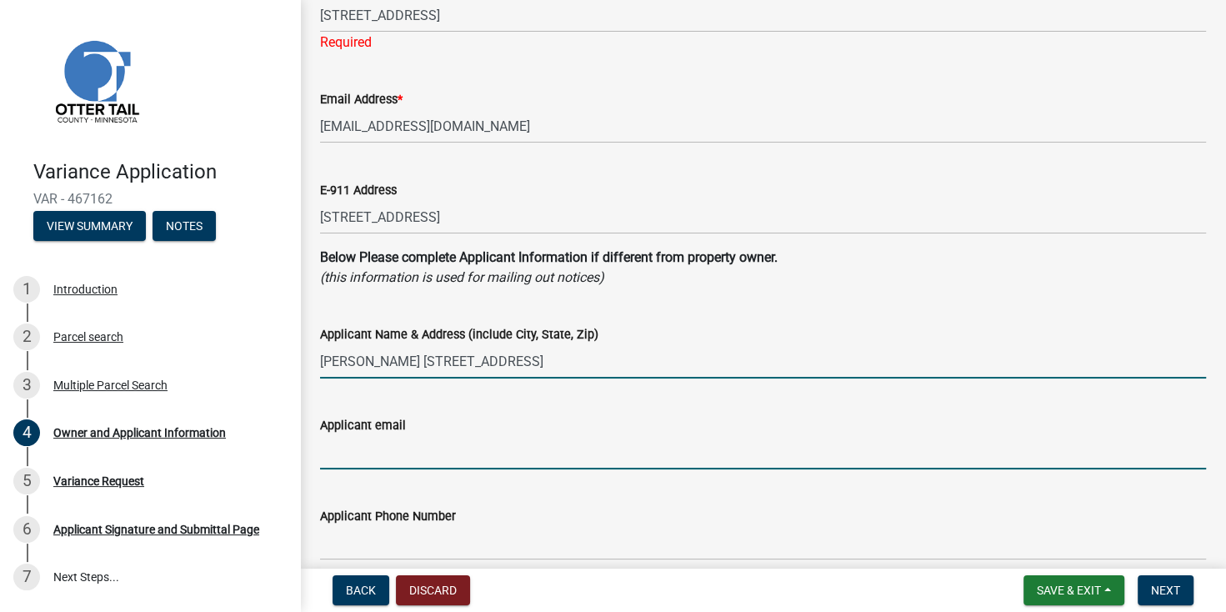
type input "[PERSON_NAME][EMAIL_ADDRESS][PERSON_NAME][DOMAIN_NAME]"
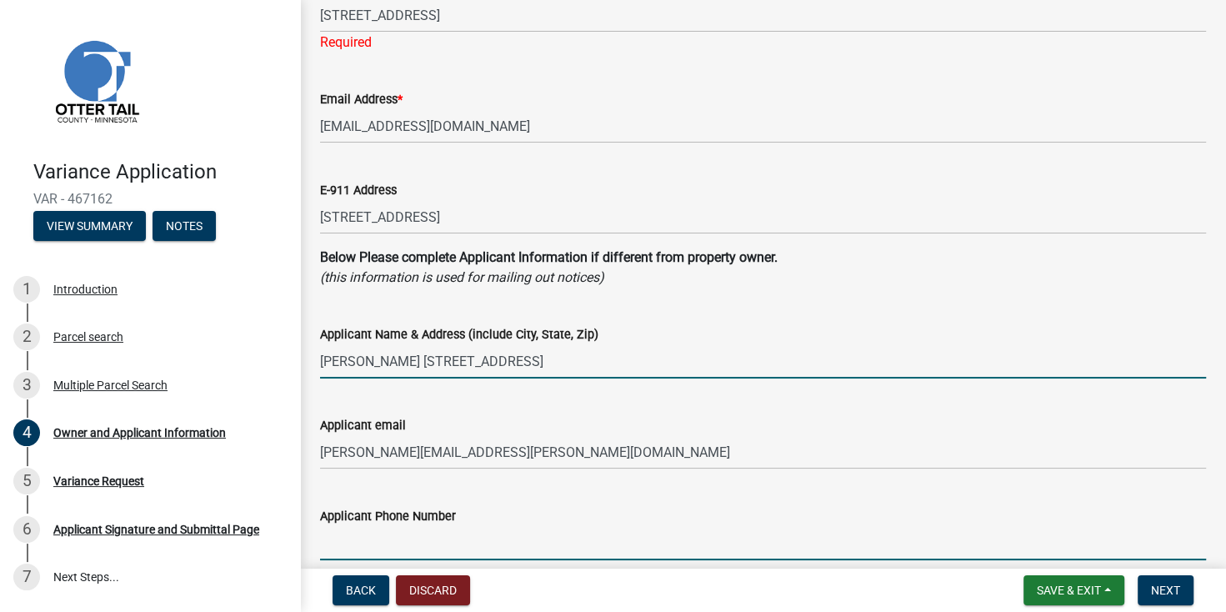
type input "2188415044"
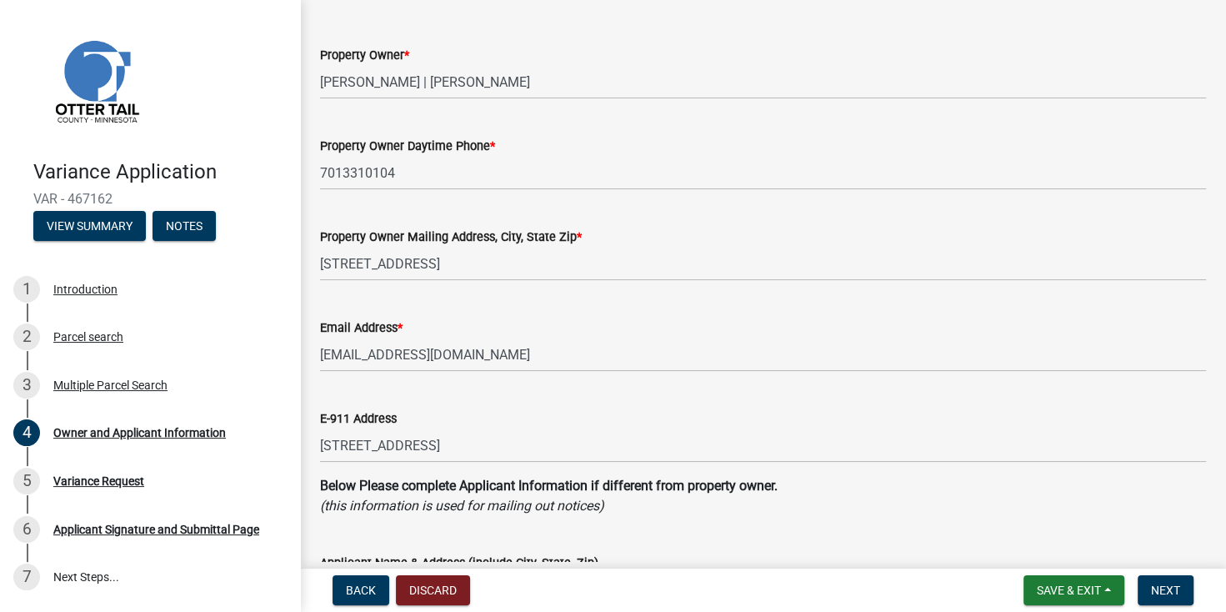
scroll to position [0, 0]
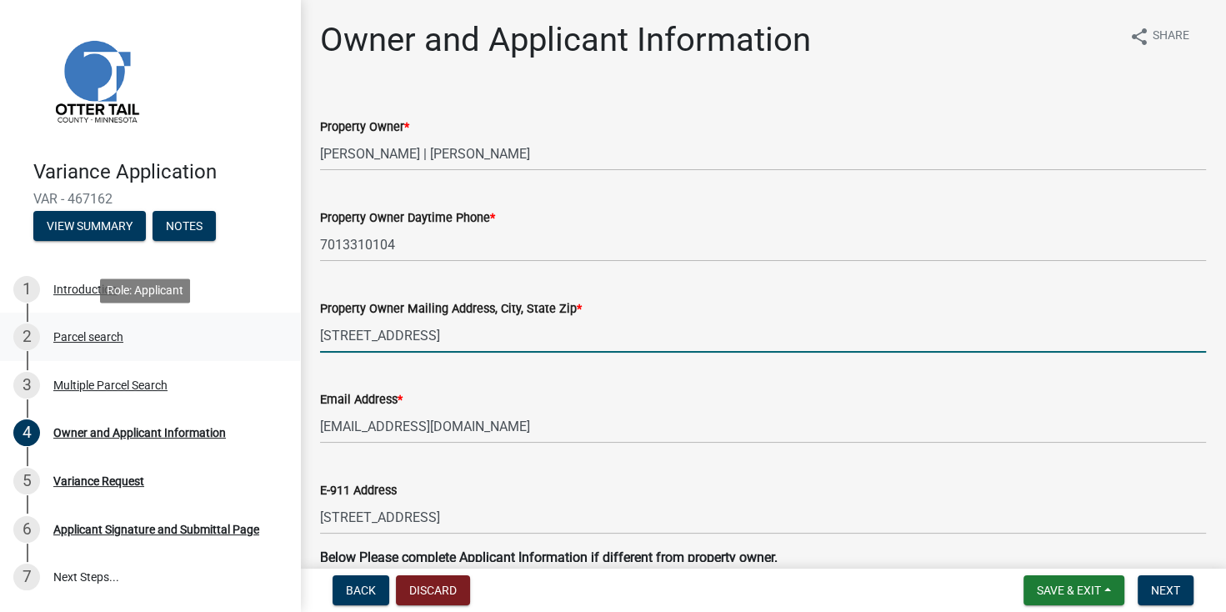
drag, startPoint x: 511, startPoint y: 342, endPoint x: 276, endPoint y: 347, distance: 235.0
click at [276, 347] on div "Variance Application VAR - 467162 View Summary Notes 1 Introduction 2 Parcel se…" at bounding box center [613, 306] width 1226 height 612
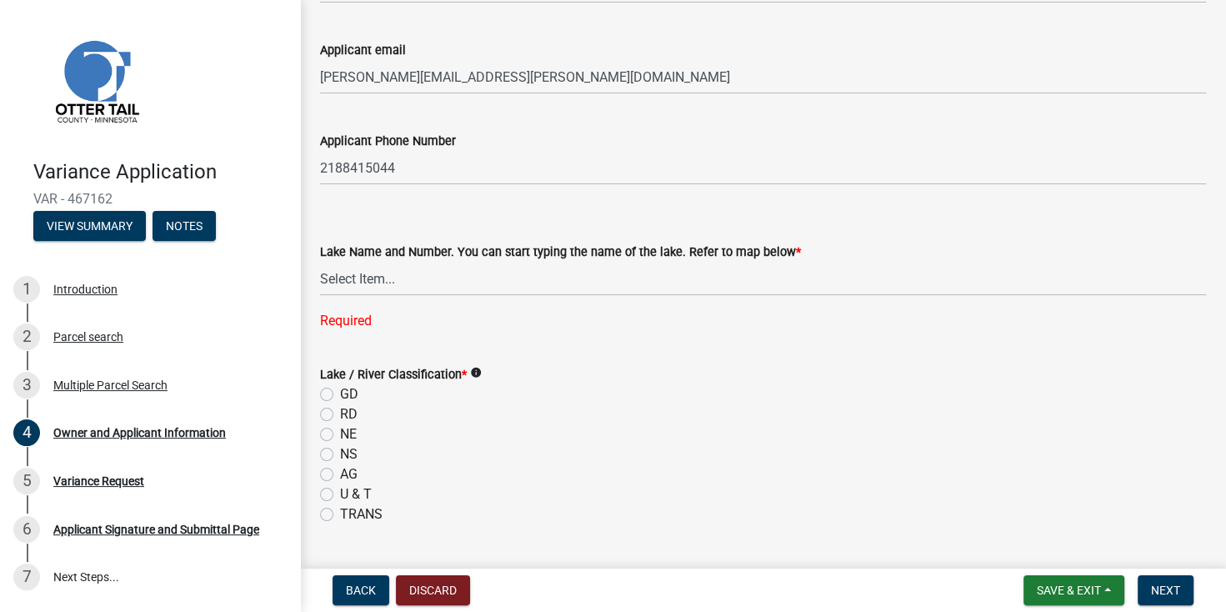
scroll to position [705, 0]
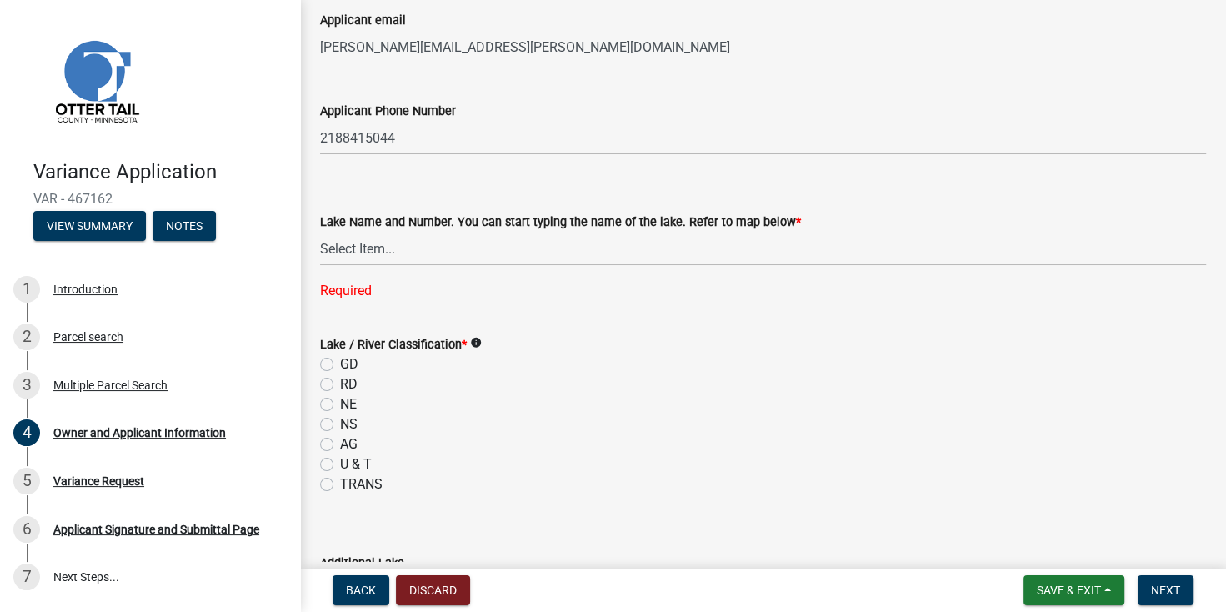
type input "PO box 206 Hoople ND, 58243"
click at [340, 367] on label "GD" at bounding box center [349, 364] width 18 height 20
click at [340, 365] on input "GD" at bounding box center [345, 359] width 11 height 11
radio input "true"
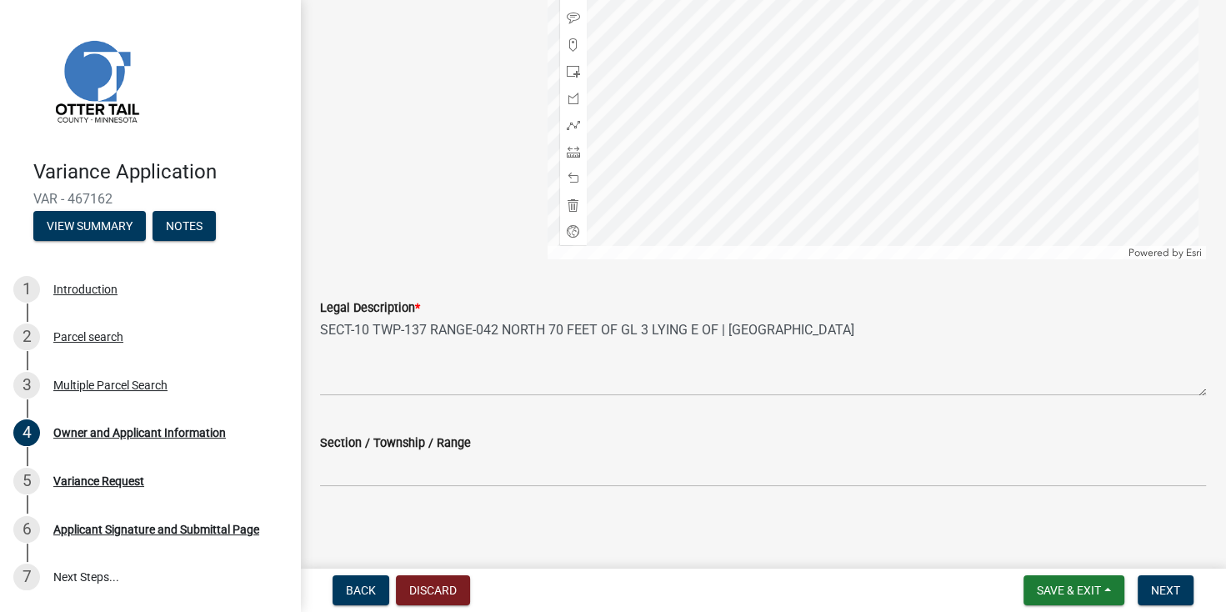
scroll to position [1701, 0]
click at [1171, 591] on span "Next" at bounding box center [1165, 589] width 29 height 13
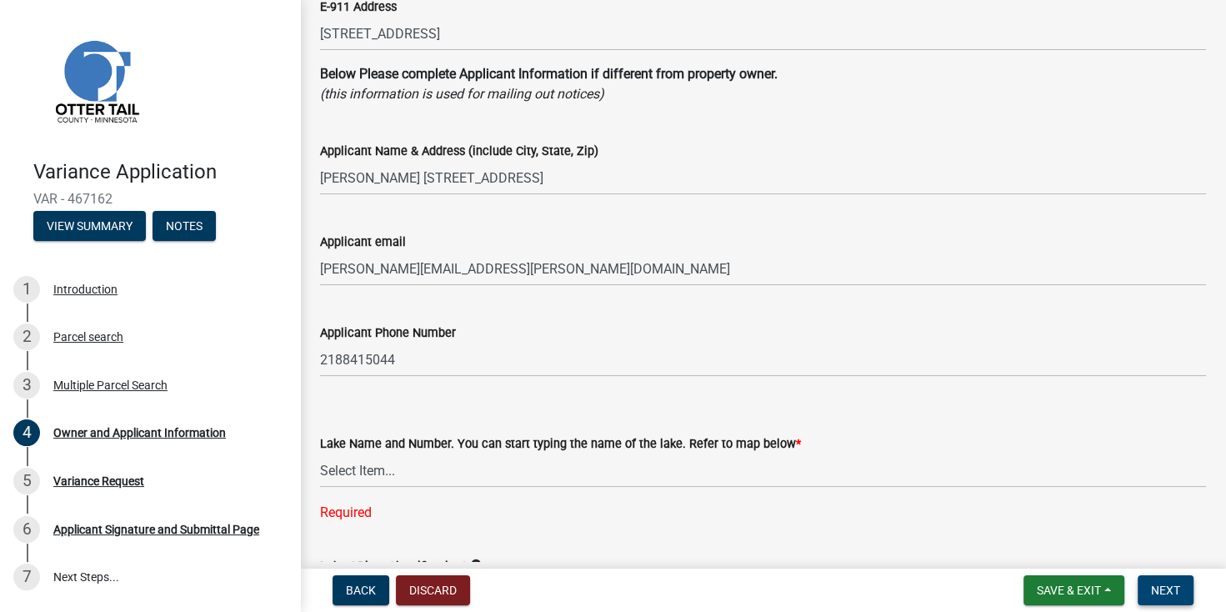
scroll to position [612, 0]
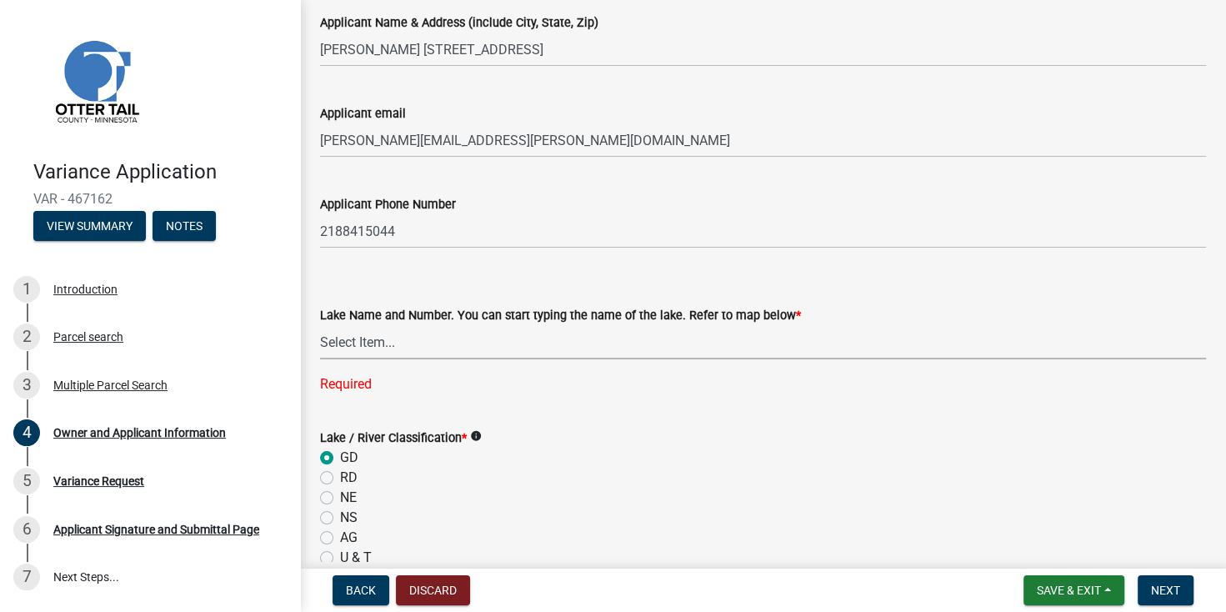
click at [388, 348] on select "Select Item... None [PERSON_NAME] 56-031 [PERSON_NAME] 56-118 [PERSON_NAME] 56-…" at bounding box center [763, 342] width 886 height 34
click at [320, 325] on select "Select Item... None [PERSON_NAME] 56-031 [PERSON_NAME] 56-118 [PERSON_NAME] 56-…" at bounding box center [763, 342] width 886 height 34
select select "758382b1-a9b7-40fb-b133-d60fa51a6422"
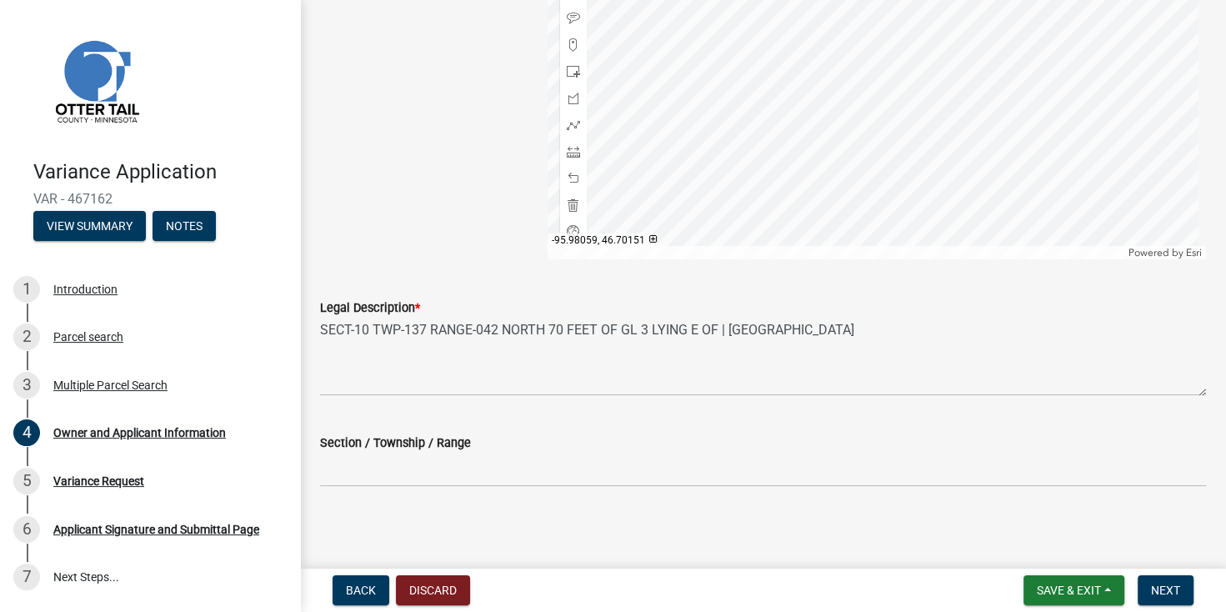
scroll to position [1668, 0]
click at [1173, 592] on span "Next" at bounding box center [1165, 589] width 29 height 13
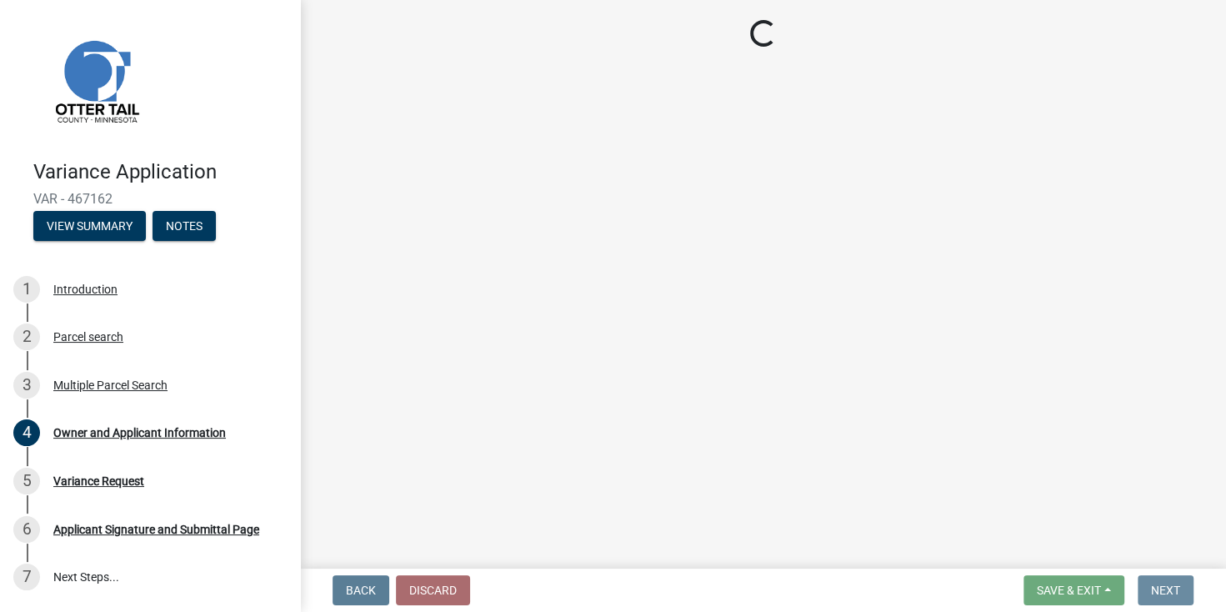
scroll to position [0, 0]
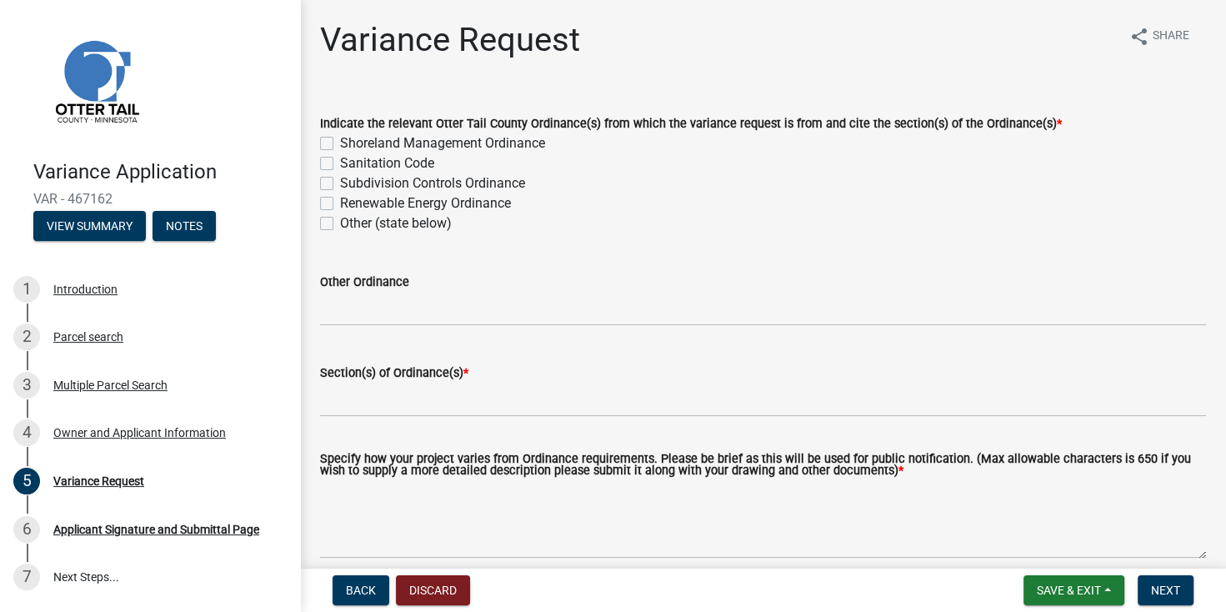
click at [340, 142] on label "Shoreland Management Ordinance" at bounding box center [442, 143] width 205 height 20
click at [340, 142] on input "Shoreland Management Ordinance" at bounding box center [345, 138] width 11 height 11
checkbox input "true"
checkbox input "false"
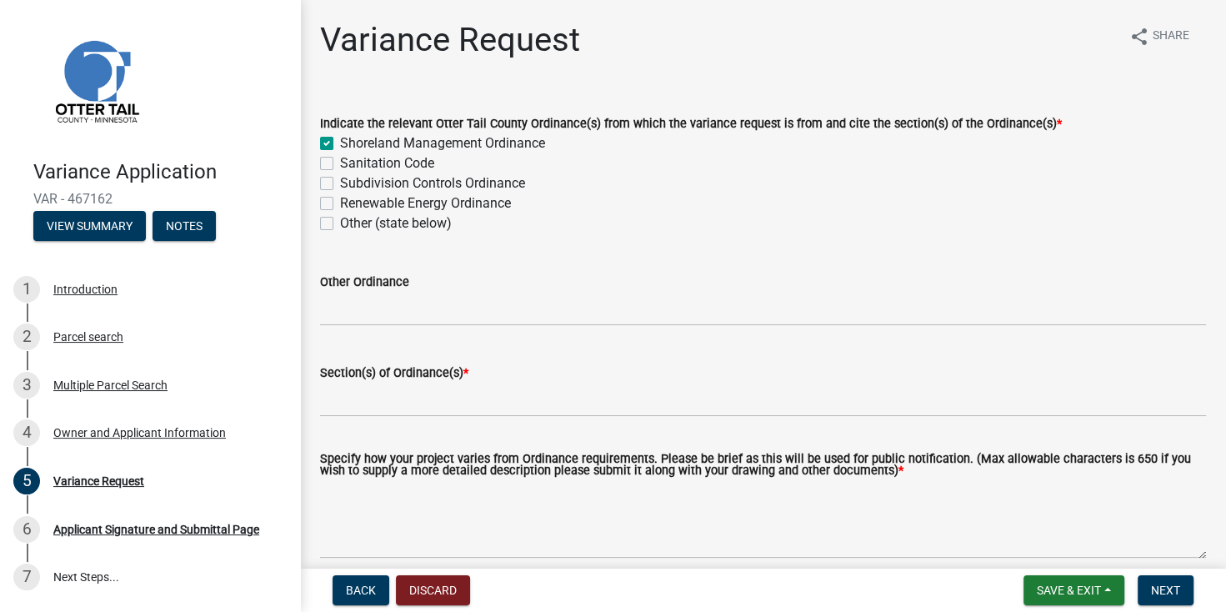
checkbox input "false"
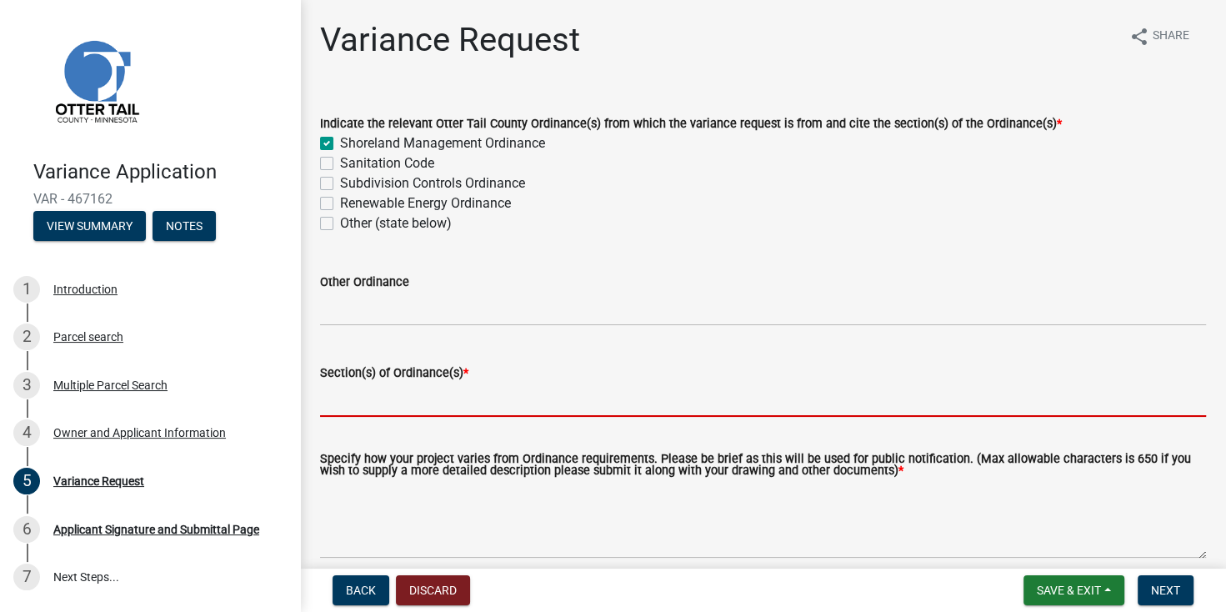
click at [382, 402] on input "Section(s) of Ordinance(s) *" at bounding box center [763, 399] width 886 height 34
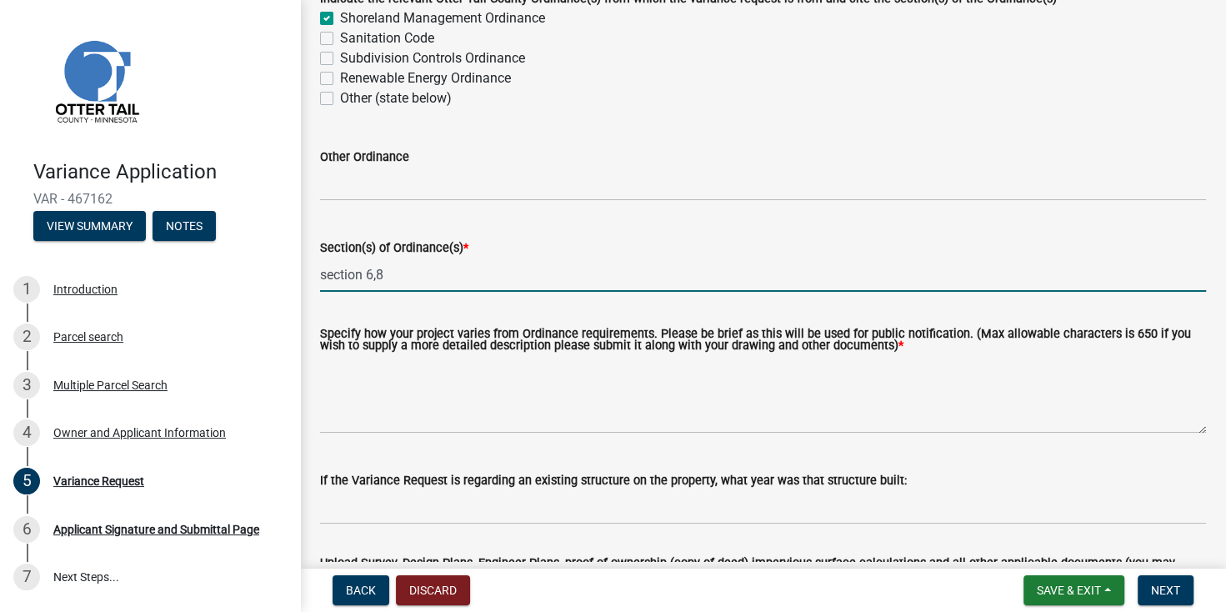
scroll to position [127, 0]
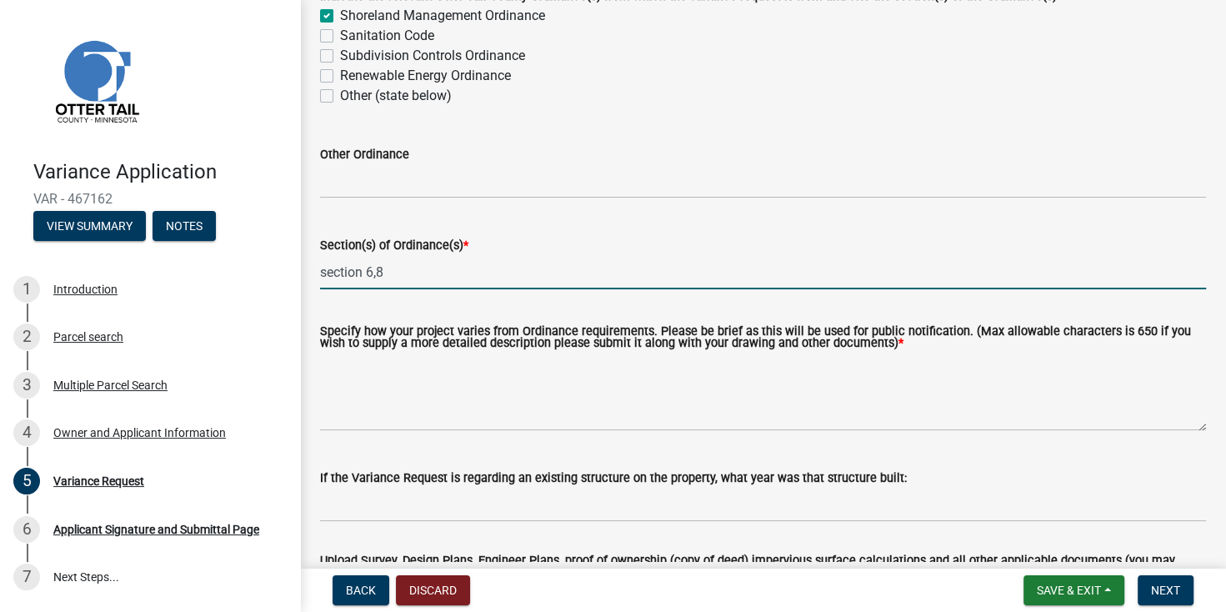
type input "section 6,8"
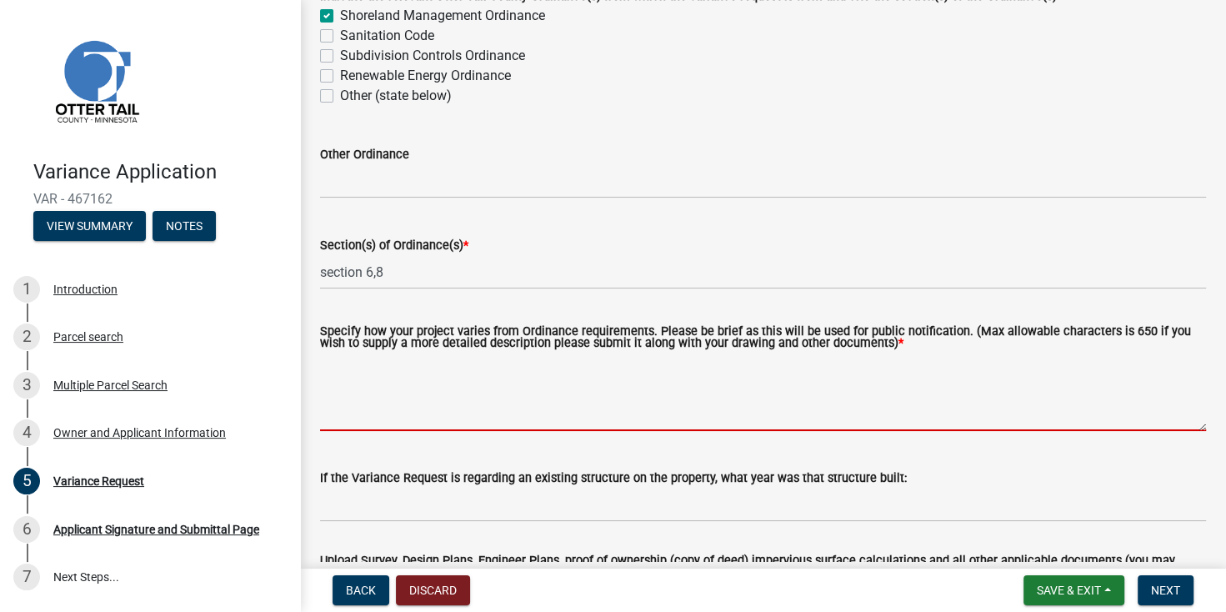
click at [369, 394] on textarea "Specify how your project varies from Ordinance requirements. Please be brief as…" at bounding box center [763, 391] width 886 height 78
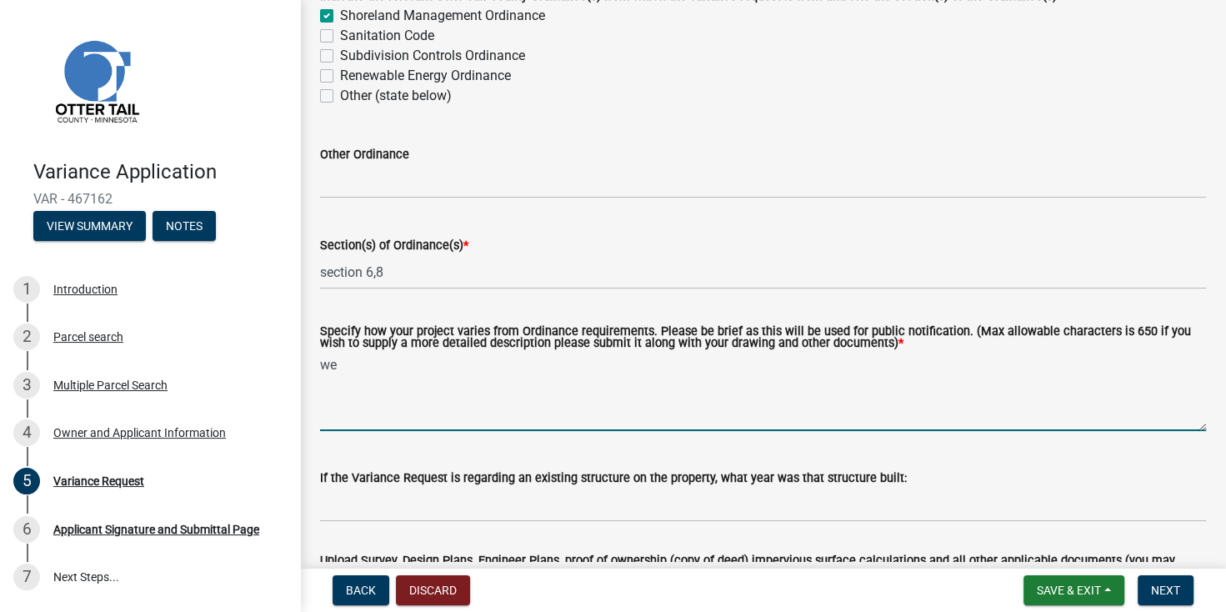
type textarea "w"
drag, startPoint x: 374, startPoint y: 362, endPoint x: 311, endPoint y: 370, distance: 63.8
click at [312, 370] on div "Specify how your project varies from Ordinance requirements. Please be brief as…" at bounding box center [762, 366] width 911 height 128
click at [636, 362] on textarea "our plan would like to remove all existing buildings" at bounding box center [763, 391] width 886 height 78
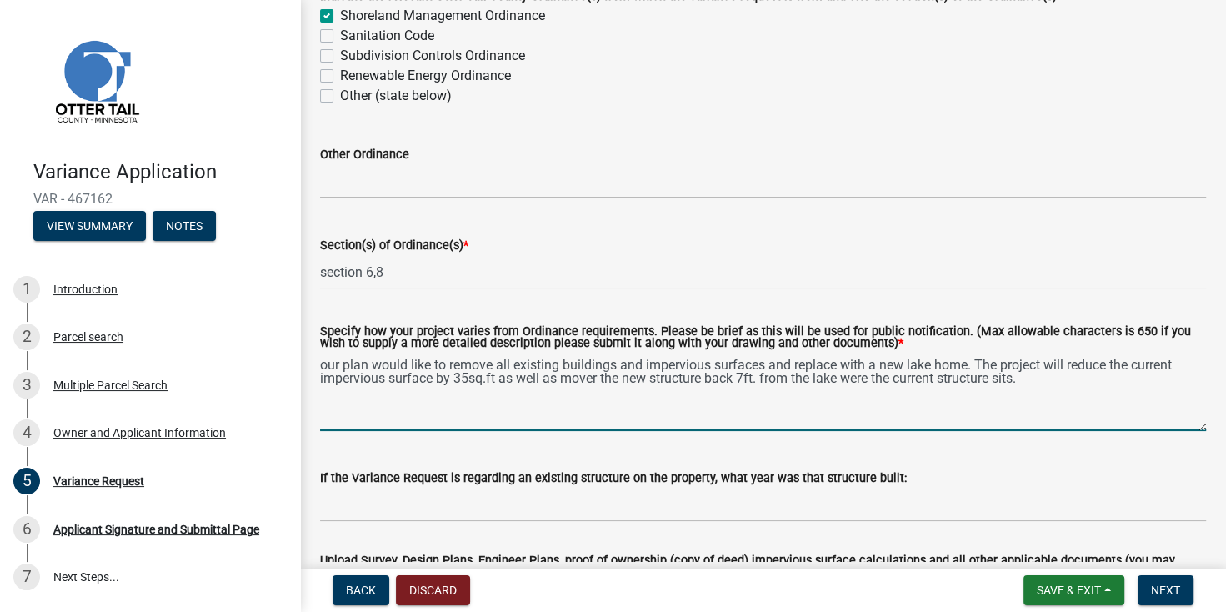
click at [750, 375] on textarea "our plan would like to remove all existing buildings and impervious surfaces an…" at bounding box center [763, 391] width 886 height 78
click at [746, 373] on textarea "our plan would like to remove all existing buildings and impervious surfaces an…" at bounding box center [763, 391] width 886 height 78
click at [854, 377] on textarea "our plan would like to remove all existing buildings and impervious surfaces an…" at bounding box center [763, 391] width 886 height 78
click at [977, 377] on textarea "our plan would like to remove all existing buildings and impervious surfaces an…" at bounding box center [763, 391] width 886 height 78
click at [984, 379] on textarea "our plan would like to remove all existing buildings and impervious surfaces an…" at bounding box center [763, 391] width 886 height 78
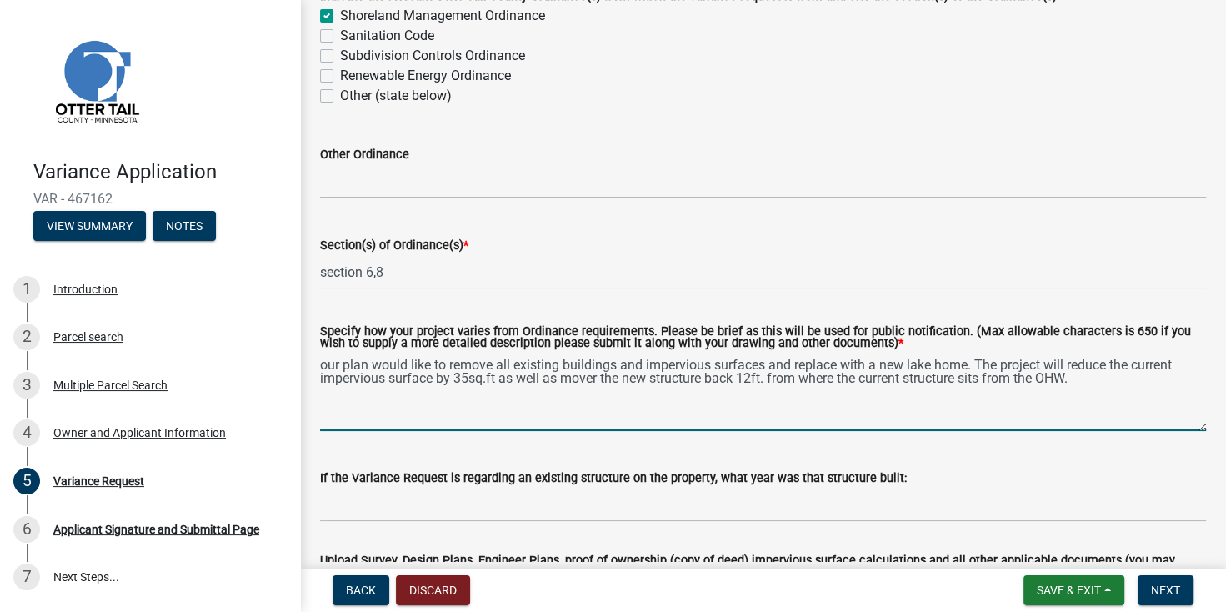
click at [1111, 380] on textarea "our plan would like to remove all existing buildings and impervious surfaces an…" at bounding box center [763, 391] width 886 height 78
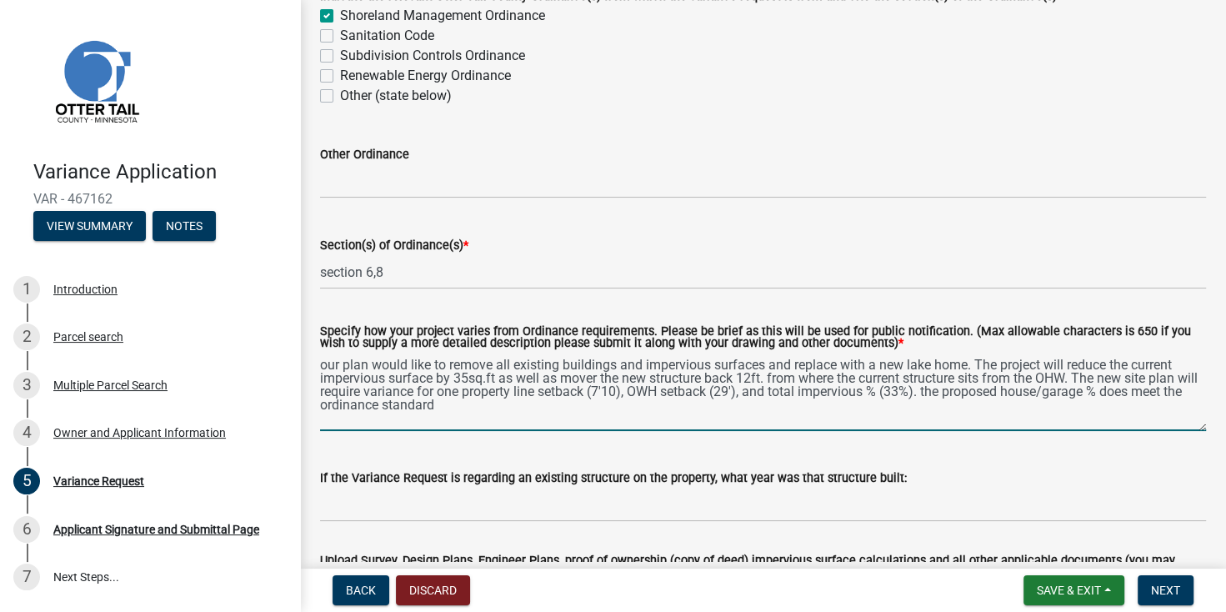
click at [487, 408] on textarea "our plan would like to remove all existing buildings and impervious surfaces an…" at bounding box center [763, 391] width 886 height 78
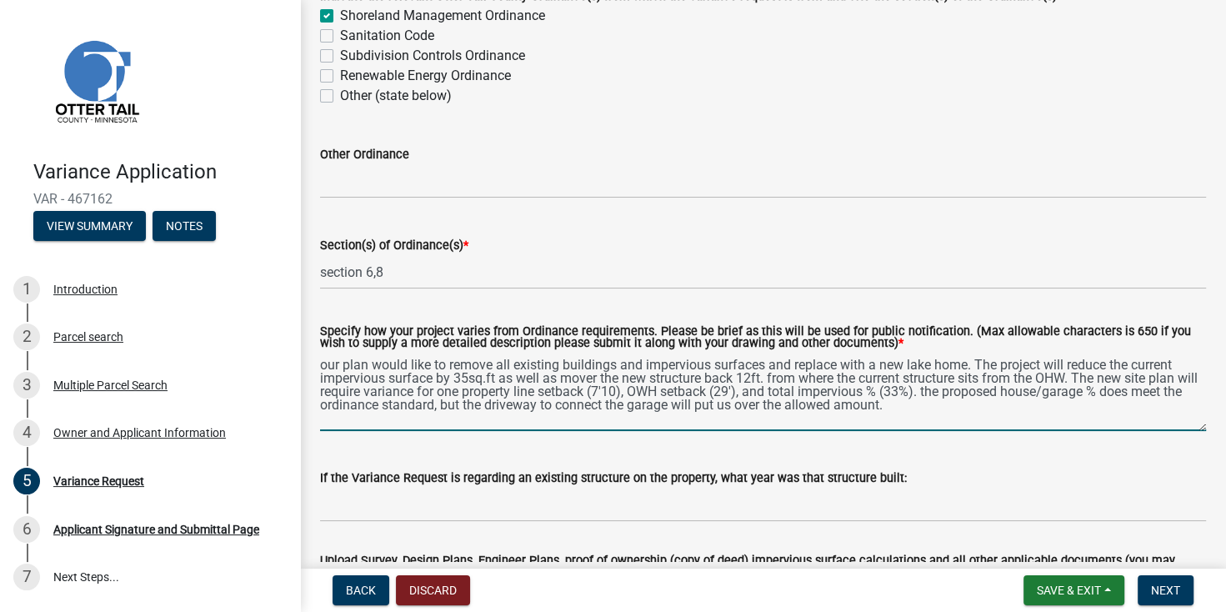
drag, startPoint x: 428, startPoint y: 364, endPoint x: 317, endPoint y: 362, distance: 111.7
click at [317, 362] on div "Specify how your project varies from Ordinance requirements. Please be brief as…" at bounding box center [762, 366] width 911 height 128
click at [332, 363] on textarea "we propose to remove all existing buildings and impervious surfaces and replace…" at bounding box center [763, 391] width 886 height 78
click at [597, 376] on textarea "We propose to remove all existing buildings and impervious surfaces and replace…" at bounding box center [763, 391] width 886 height 78
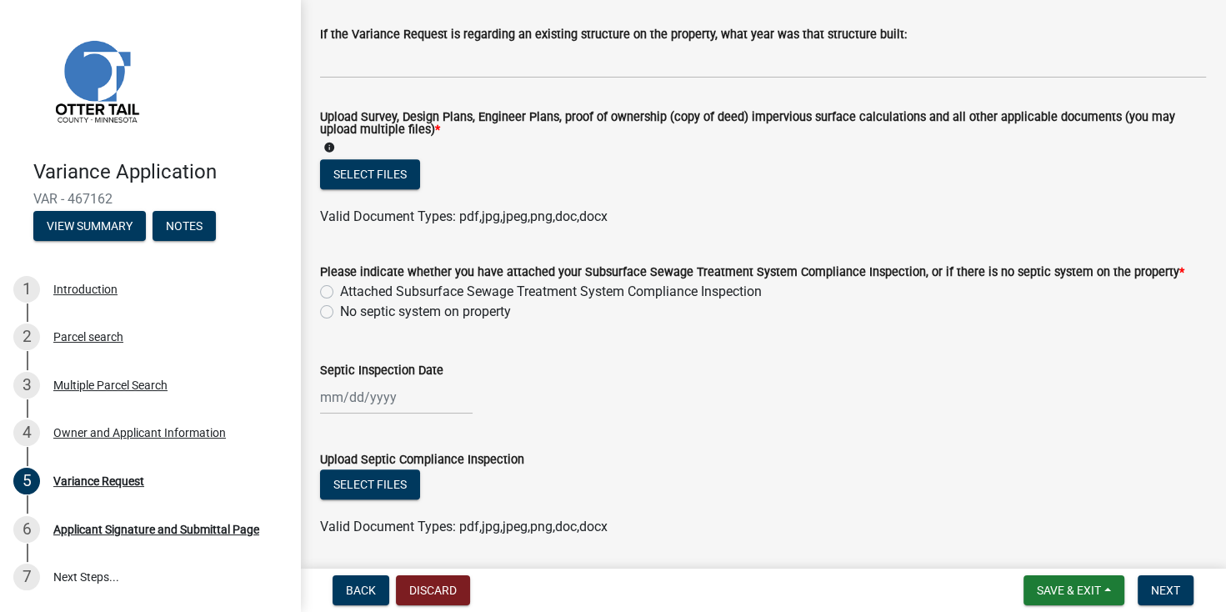
scroll to position [577, 0]
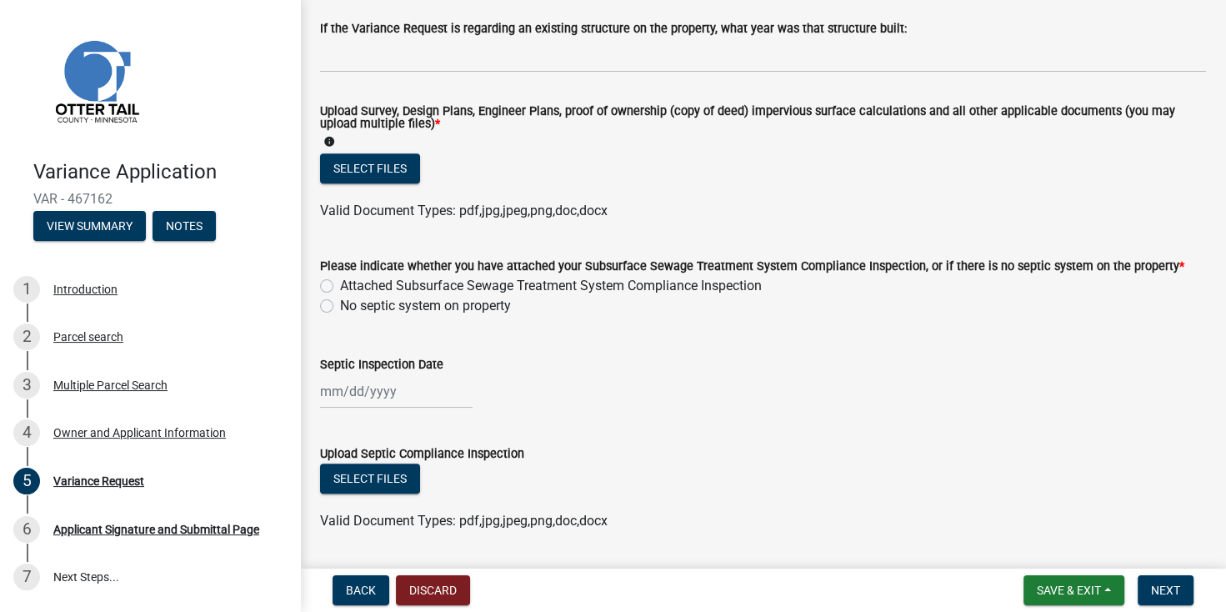
type textarea "We propose to remove all existing buildings and impervious surfaces and replace…"
click at [340, 307] on label "No septic system on property" at bounding box center [425, 306] width 171 height 20
click at [340, 307] on input "No septic system on property" at bounding box center [345, 301] width 11 height 11
radio input "true"
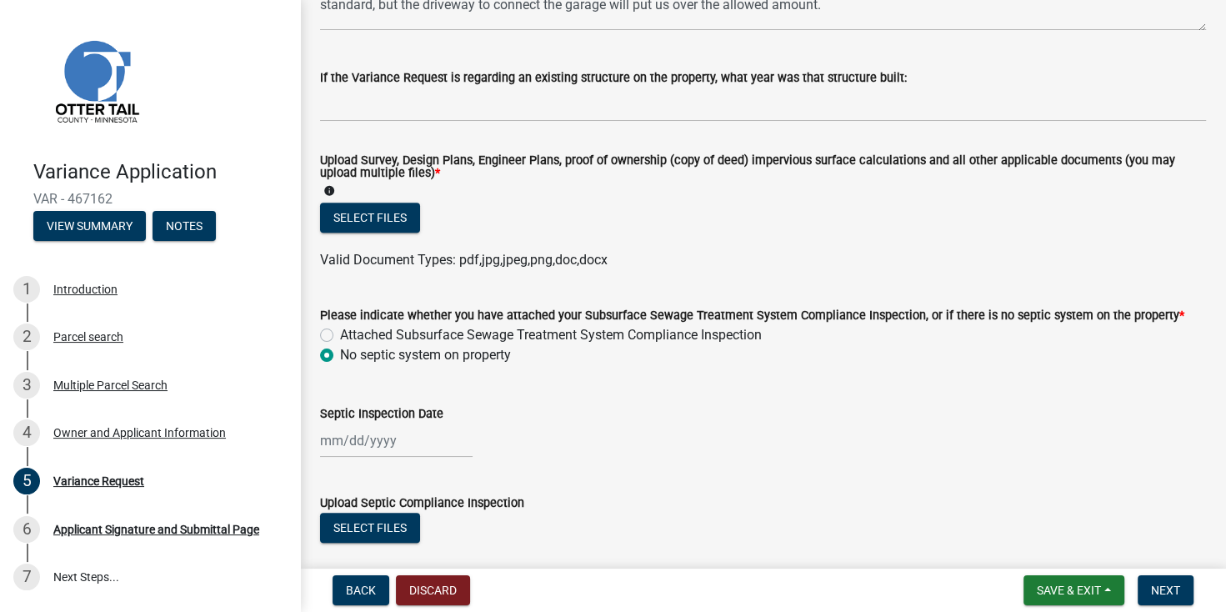
scroll to position [523, 0]
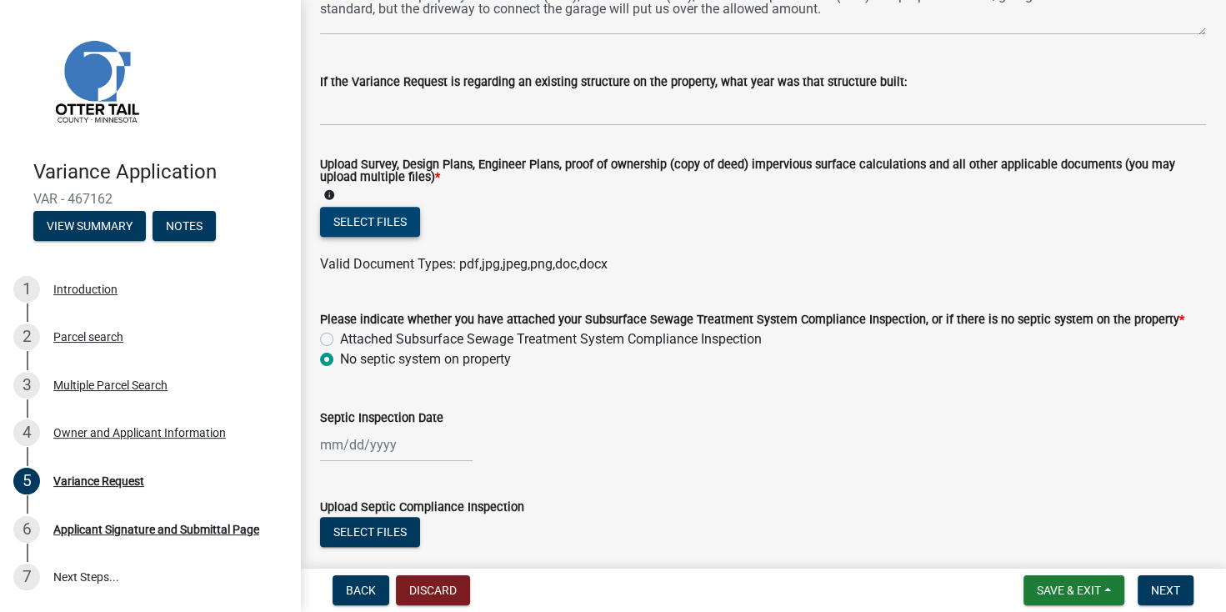
click at [399, 222] on button "Select files" at bounding box center [370, 222] width 100 height 30
click at [363, 216] on button "Select files" at bounding box center [370, 222] width 100 height 30
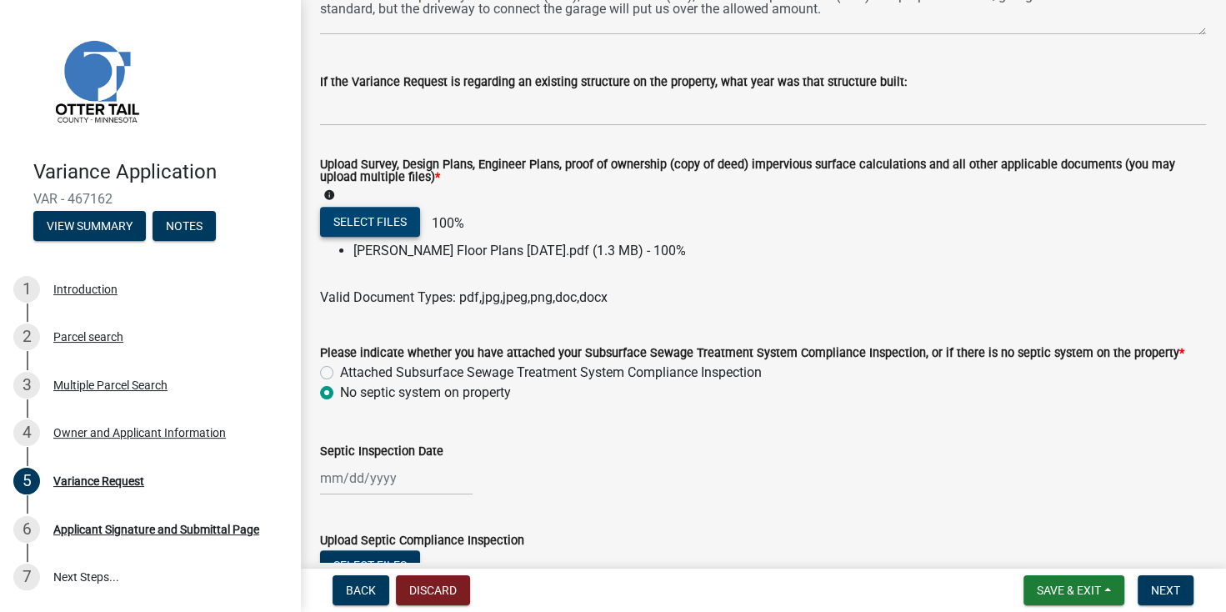
click at [350, 217] on button "Select files" at bounding box center [370, 222] width 100 height 30
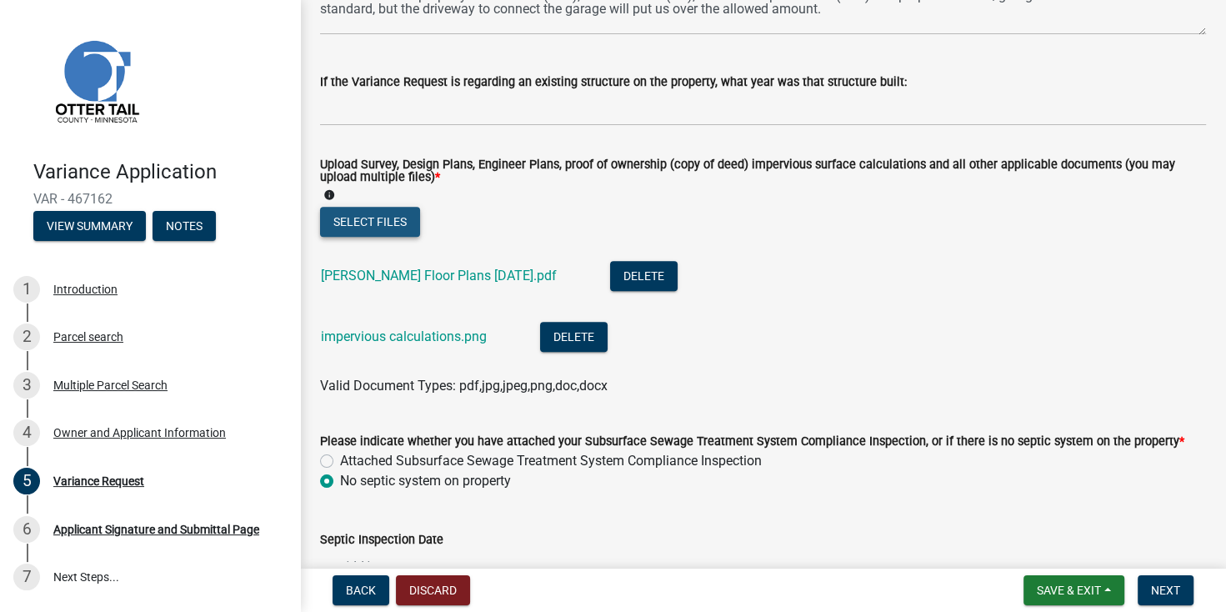
click at [356, 218] on button "Select files" at bounding box center [370, 222] width 100 height 30
click at [360, 217] on button "Select files" at bounding box center [370, 222] width 100 height 30
click at [393, 220] on button "Select files" at bounding box center [370, 222] width 100 height 30
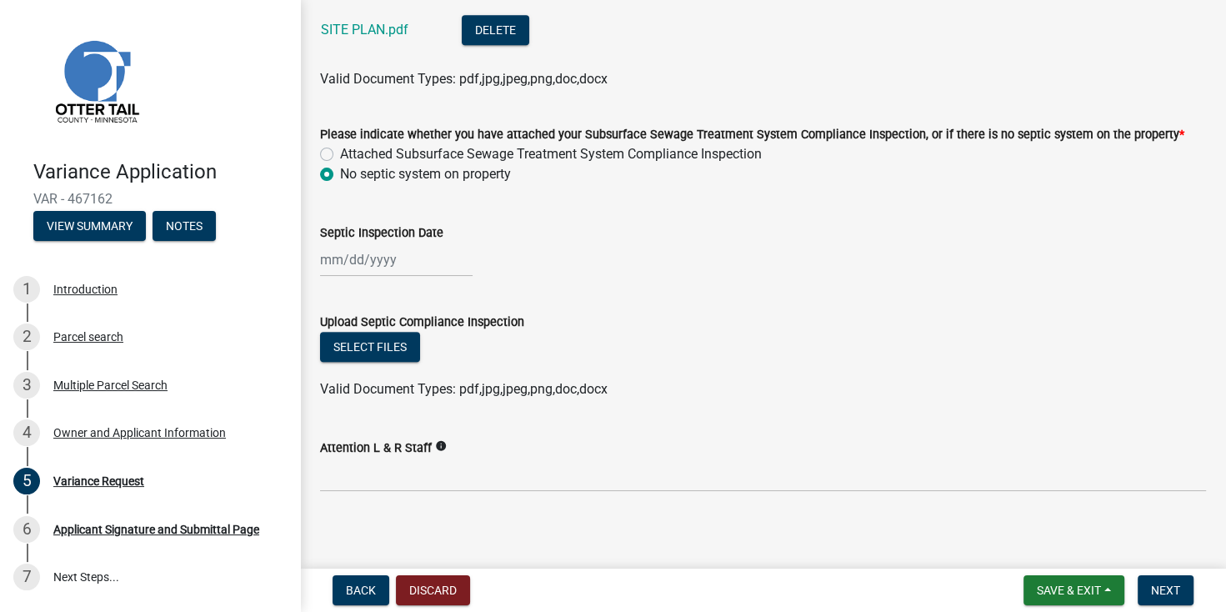
scroll to position [898, 0]
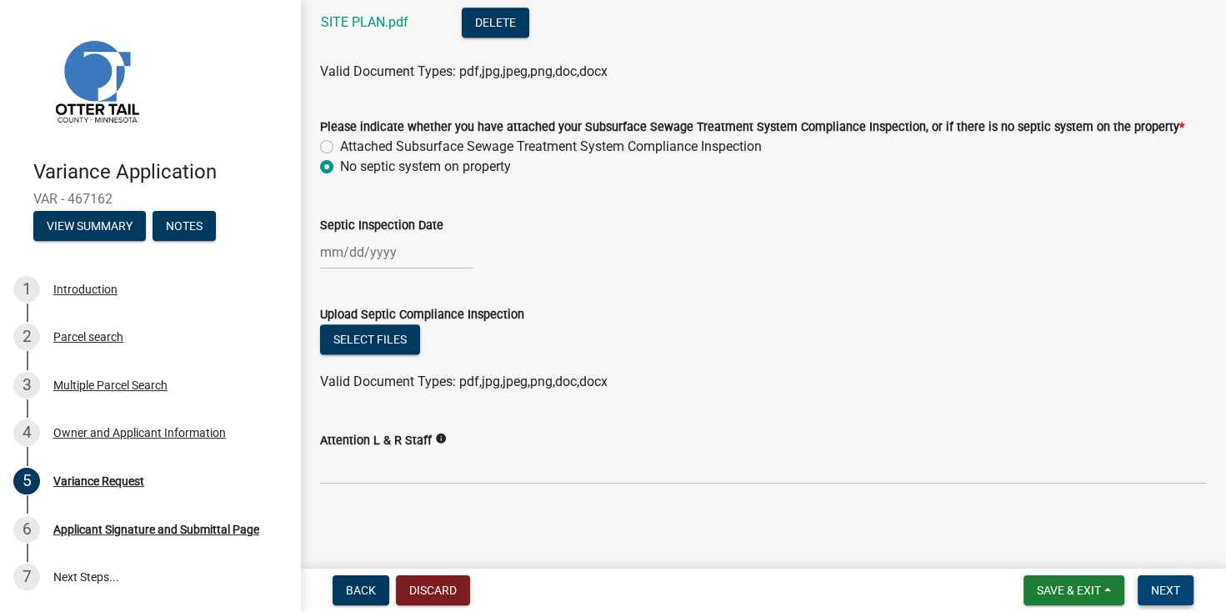
click at [1186, 586] on button "Next" at bounding box center [1165, 590] width 56 height 30
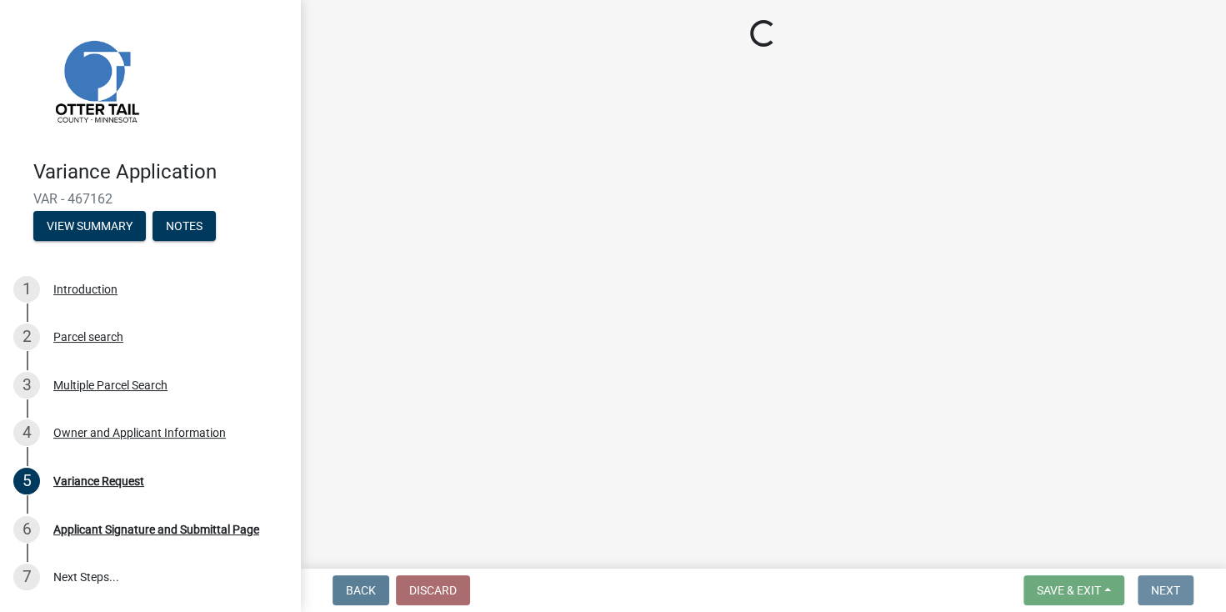
scroll to position [0, 0]
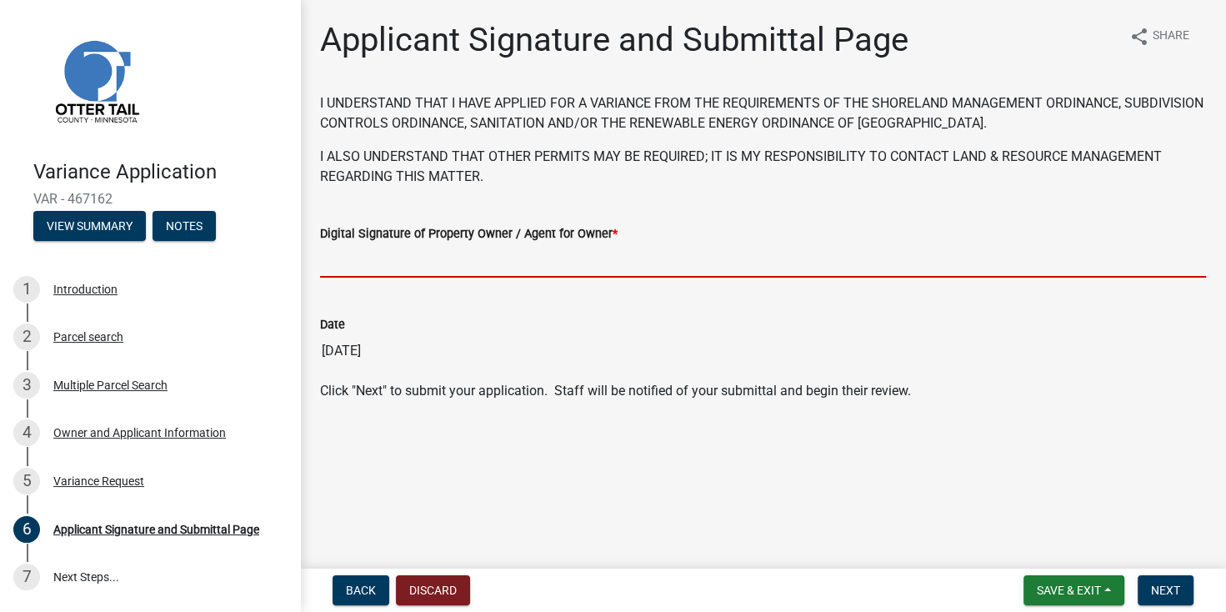
click at [408, 268] on input "Digital Signature of Property Owner / Agent for Owner *" at bounding box center [763, 260] width 886 height 34
type input "[PERSON_NAME]"
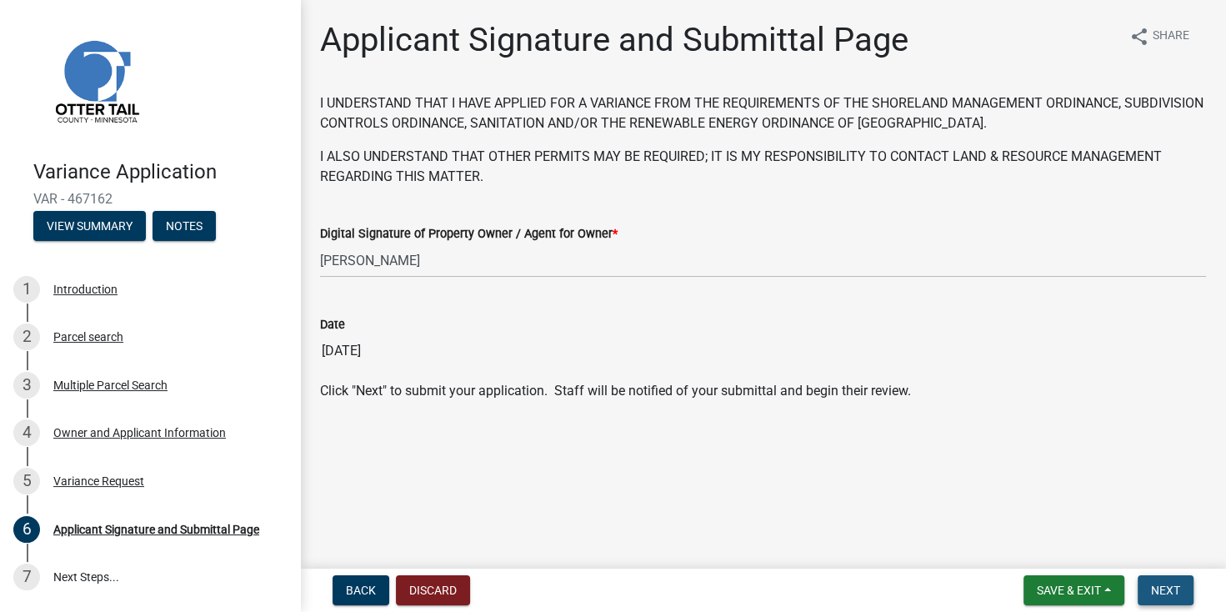
click at [1171, 595] on span "Next" at bounding box center [1165, 589] width 29 height 13
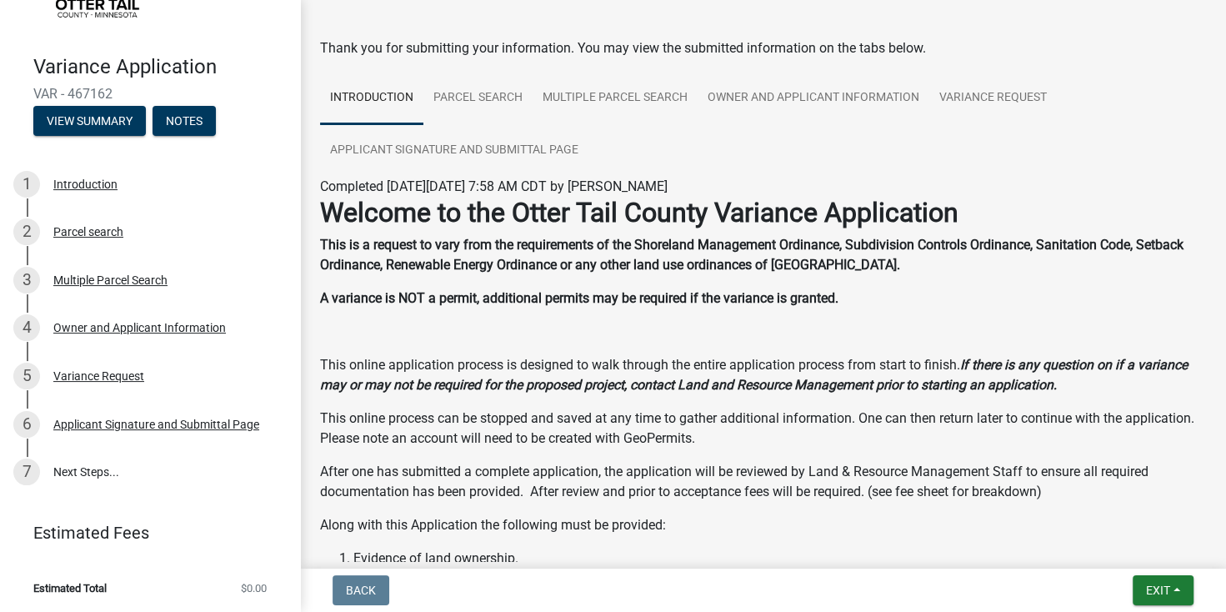
scroll to position [106, 0]
